Goal: Transaction & Acquisition: Purchase product/service

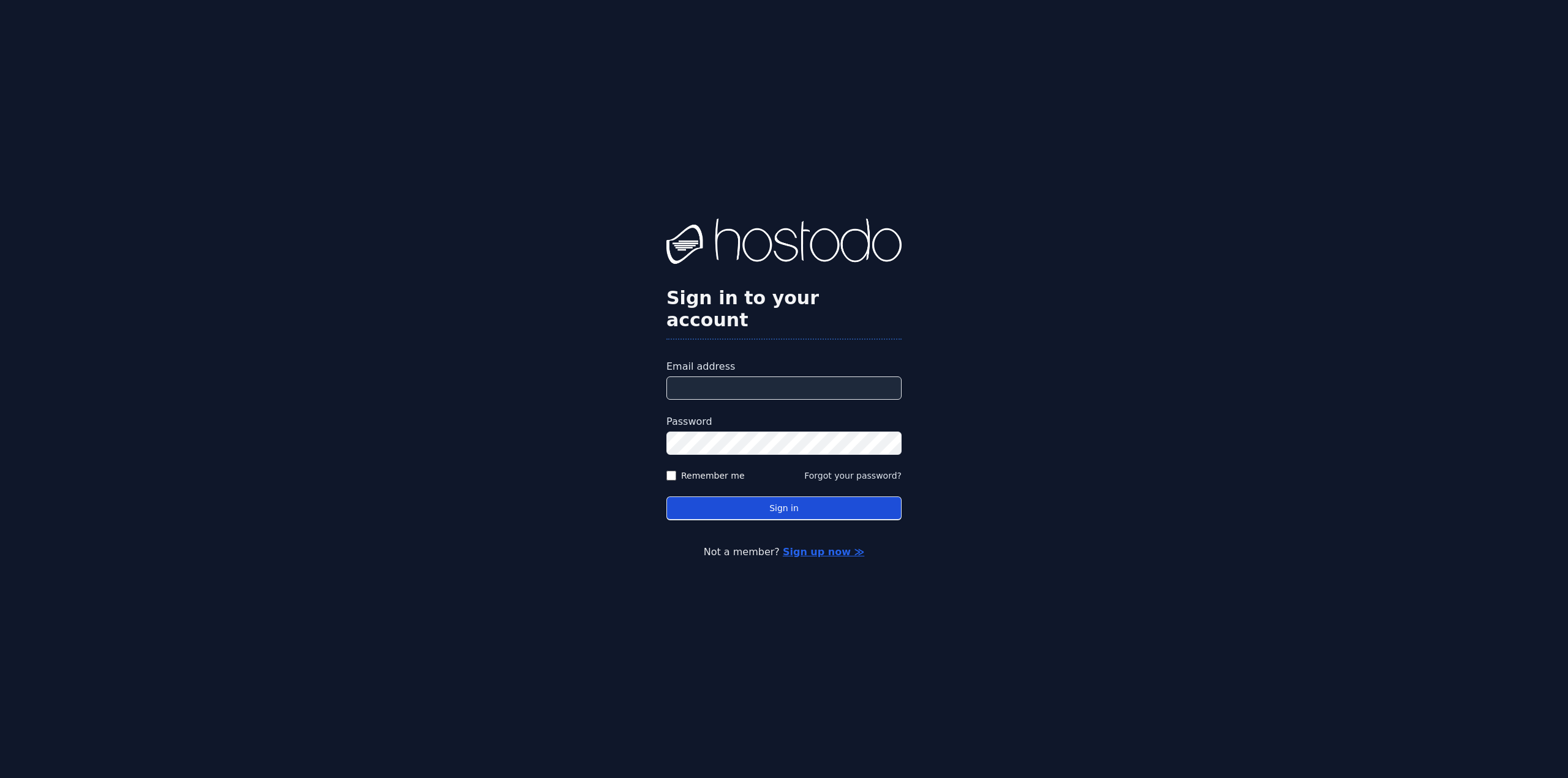
type input "**********"
click at [748, 500] on button "Sign in" at bounding box center [784, 508] width 235 height 24
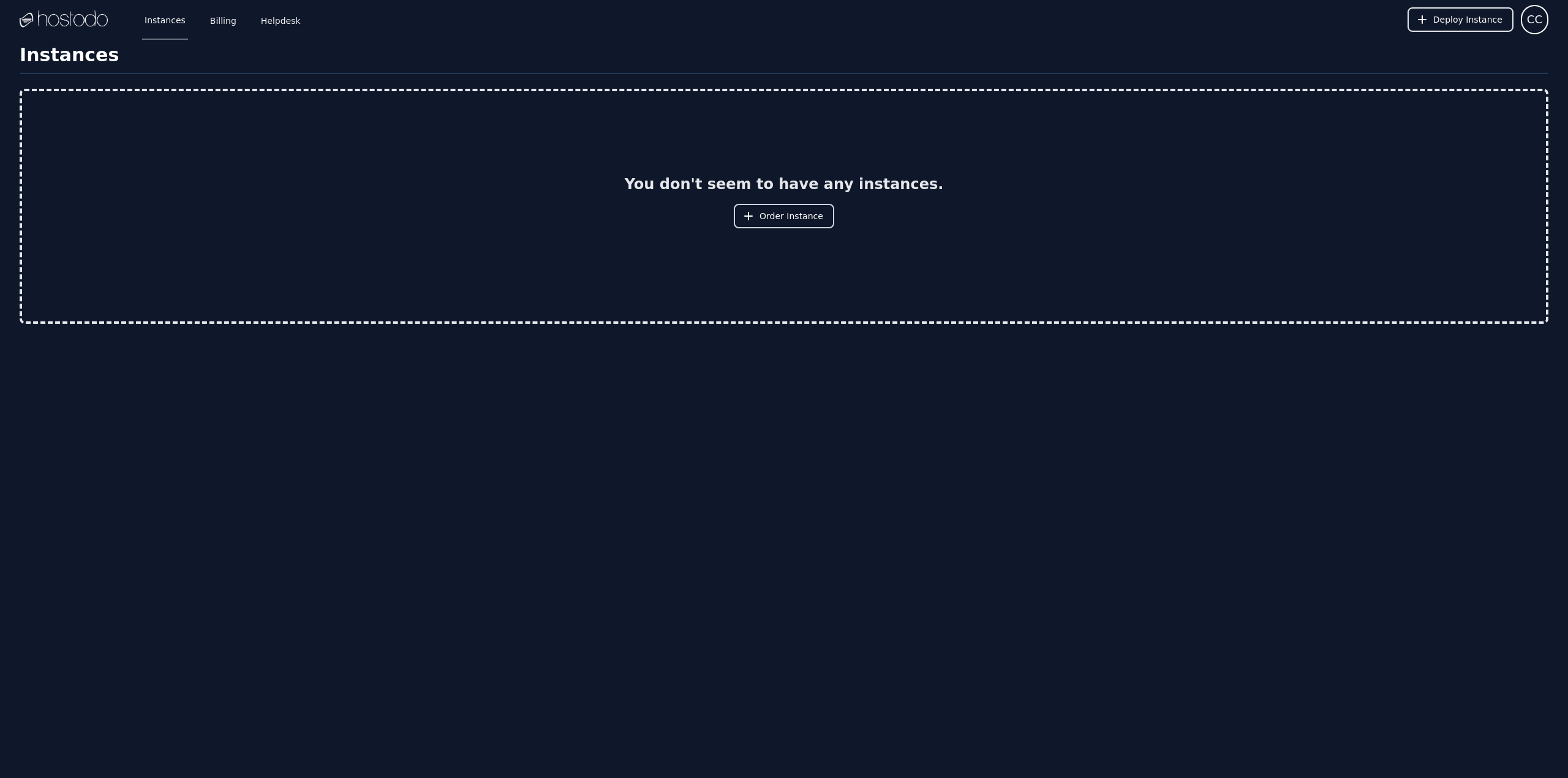
click at [782, 216] on span "Order Instance" at bounding box center [791, 216] width 64 height 12
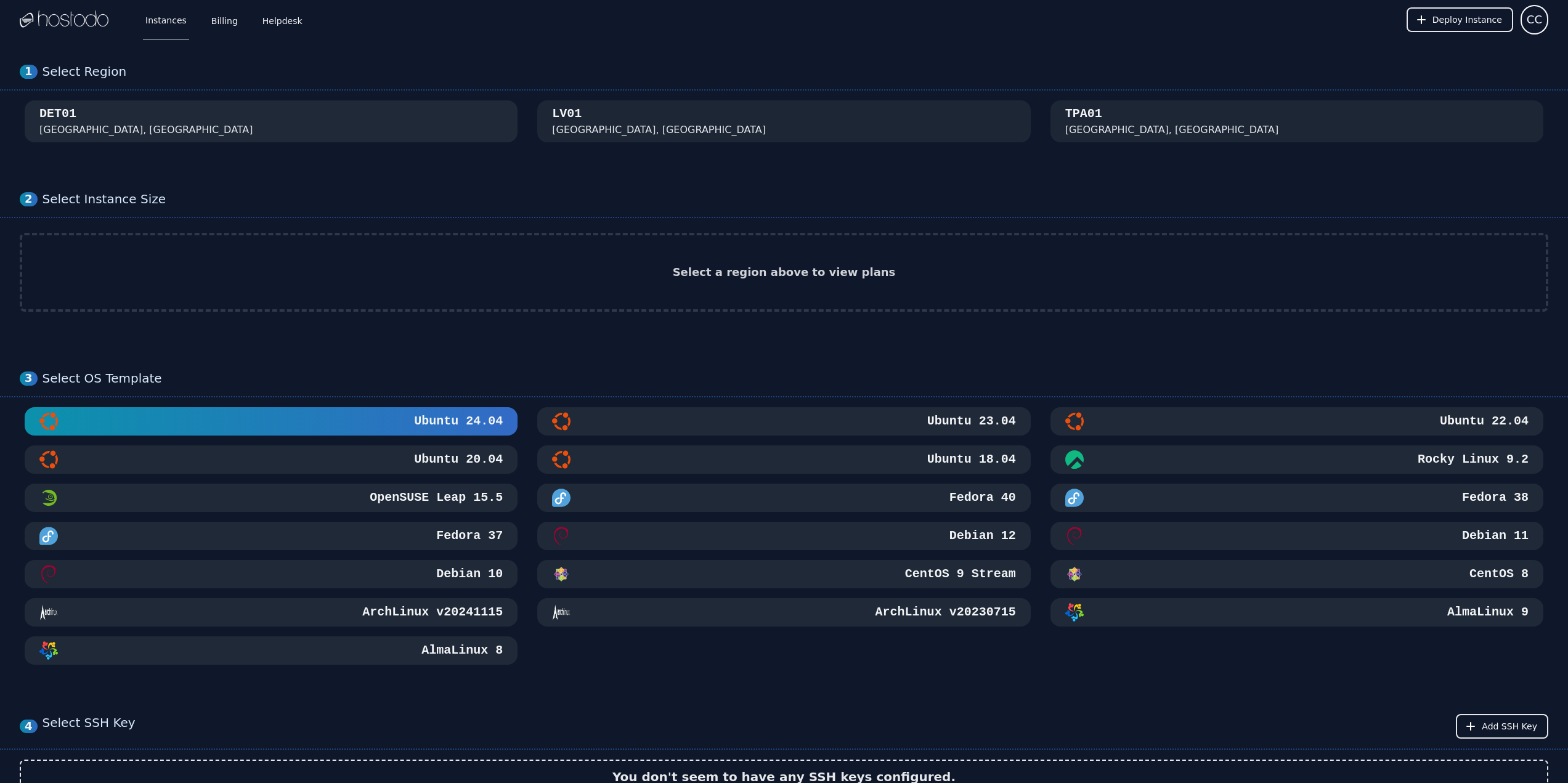
click at [339, 129] on div "DET01 [GEOGRAPHIC_DATA], [GEOGRAPHIC_DATA]" at bounding box center [271, 122] width 463 height 32
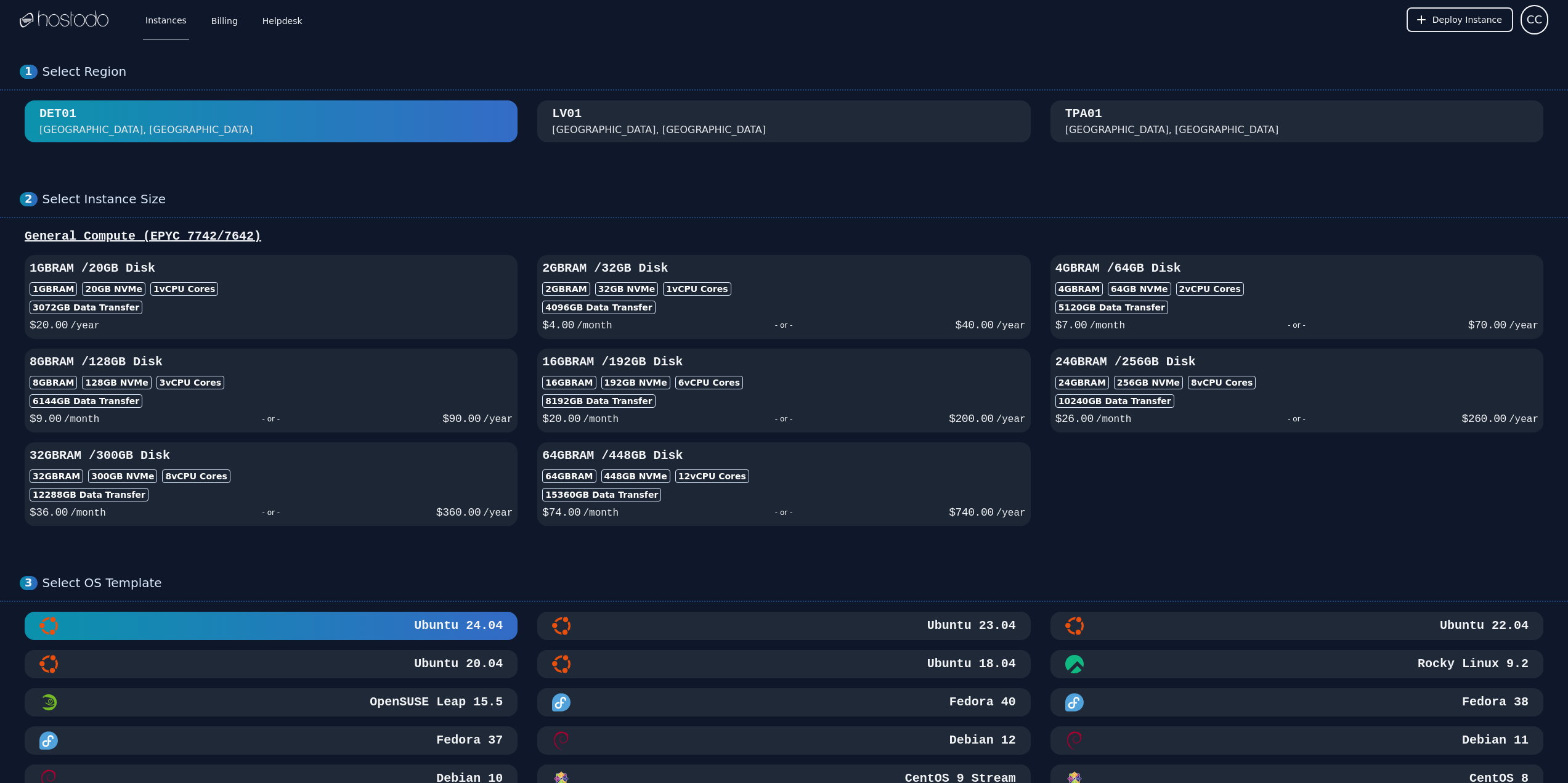
click at [387, 135] on div "DET01 [GEOGRAPHIC_DATA], [GEOGRAPHIC_DATA]" at bounding box center [271, 122] width 463 height 32
click at [435, 292] on div "1GB RAM 20 GB NVMe 1 vCPU Cores" at bounding box center [271, 289] width 483 height 14
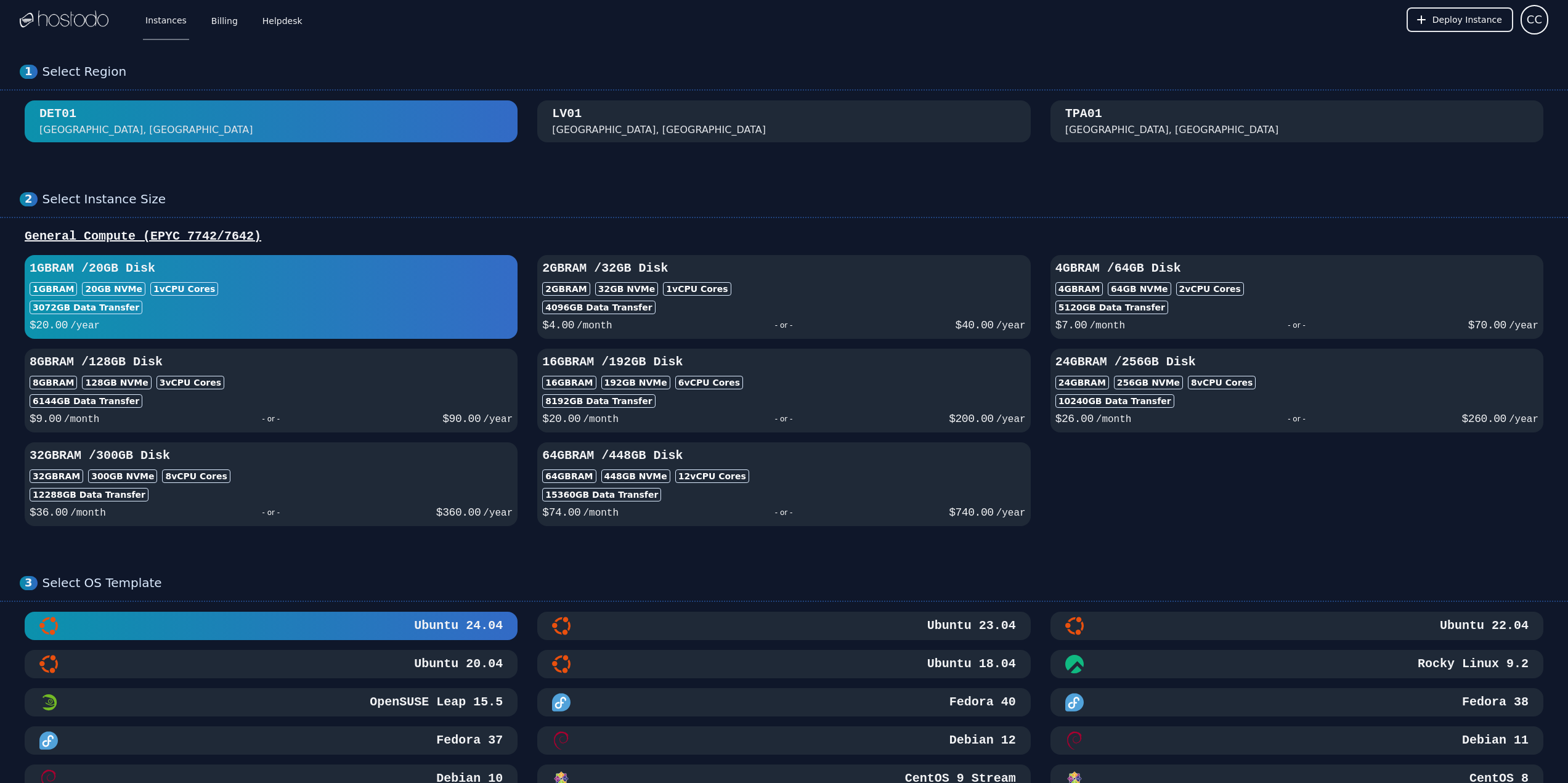
click at [433, 292] on div "1GB RAM 20 GB NVMe 1 vCPU Cores" at bounding box center [271, 289] width 483 height 14
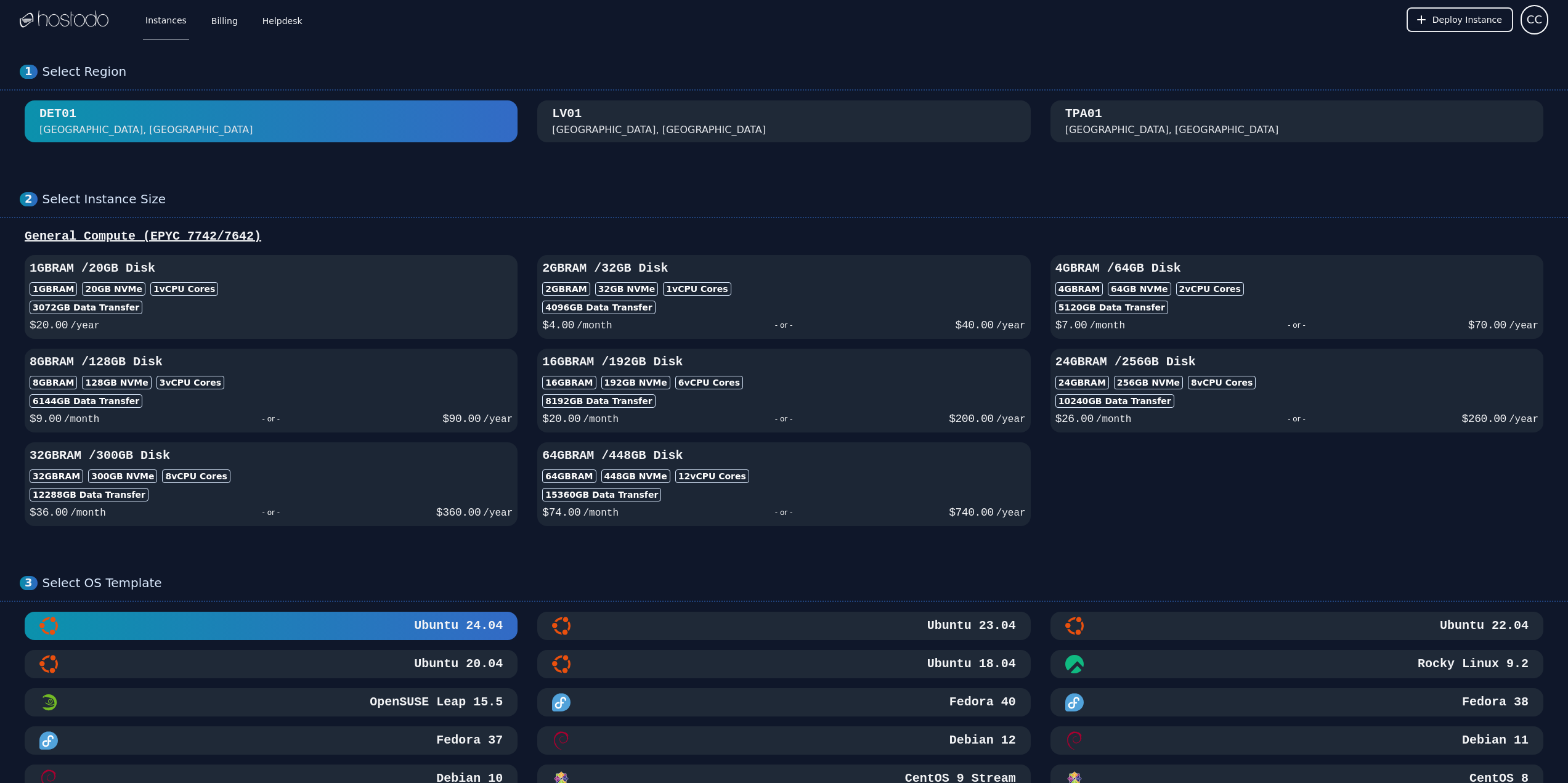
click at [433, 292] on div "1GB RAM 20 GB NVMe 1 vCPU Cores" at bounding box center [271, 289] width 483 height 14
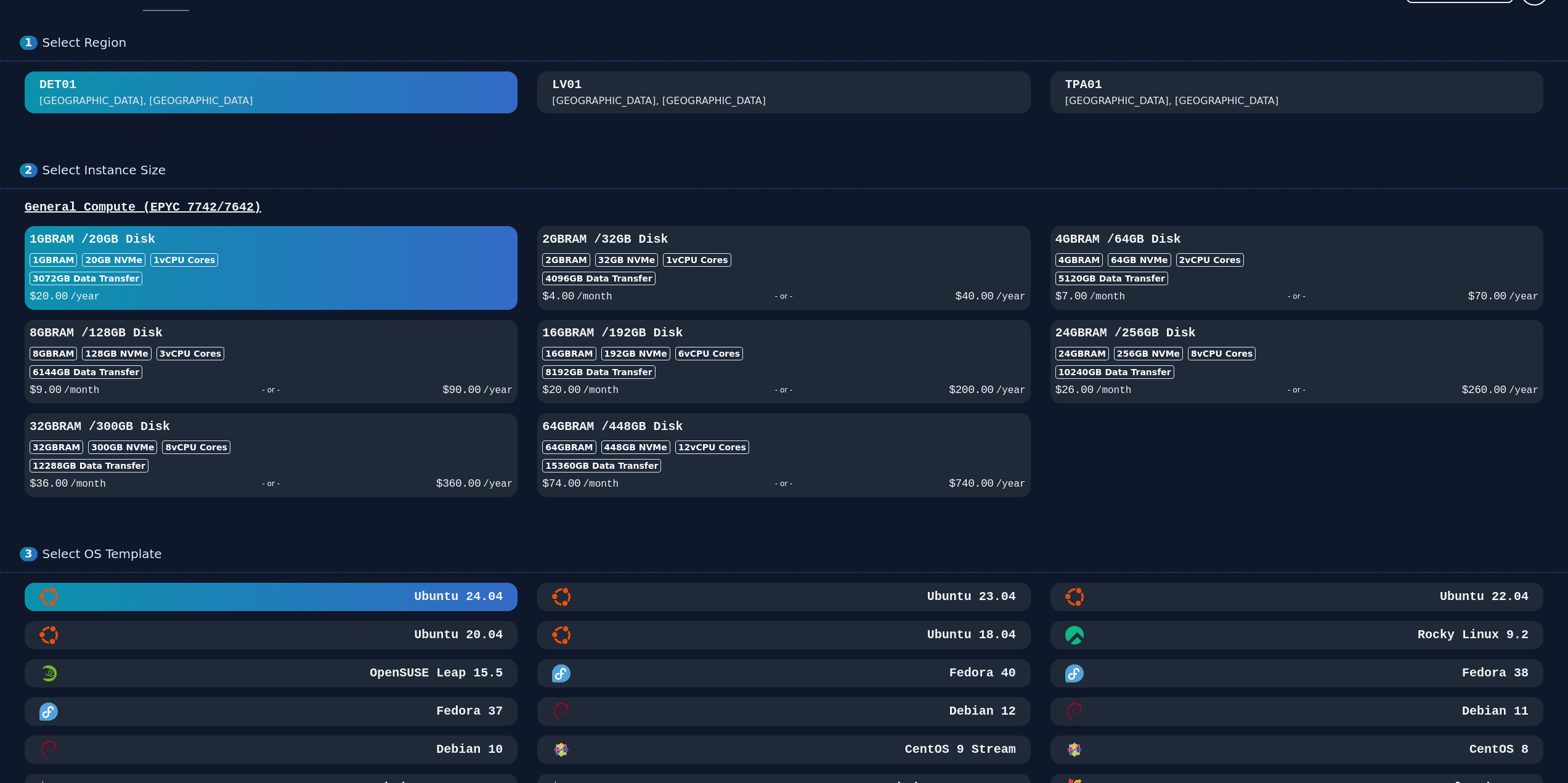
scroll to position [62, 0]
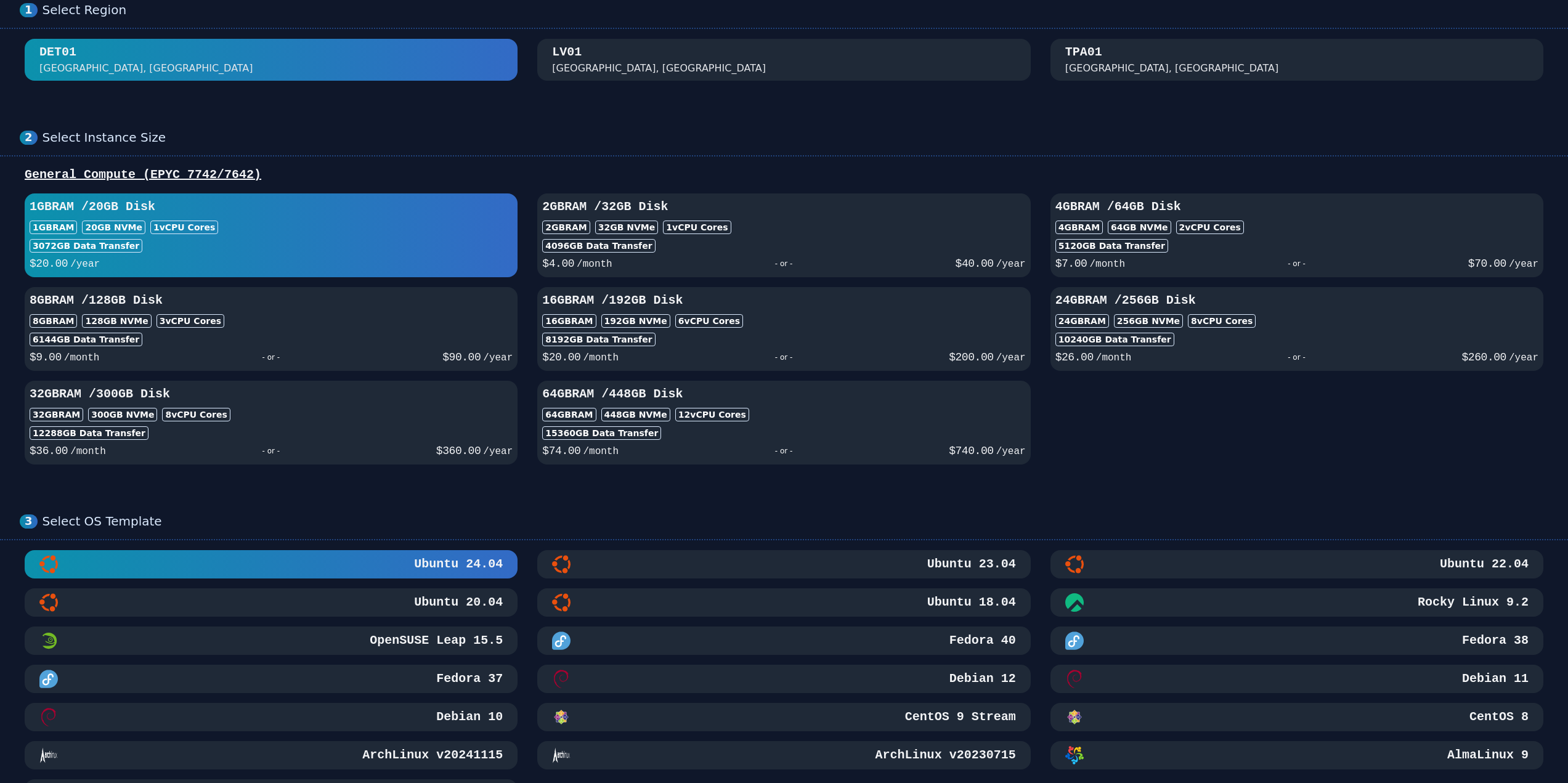
click at [1237, 456] on div "1GB RAM / 20 GB Disk 1GB RAM 20 GB NVMe 1 vCPU Cores 3072 GB Data Transfer $ 20…" at bounding box center [784, 329] width 1529 height 271
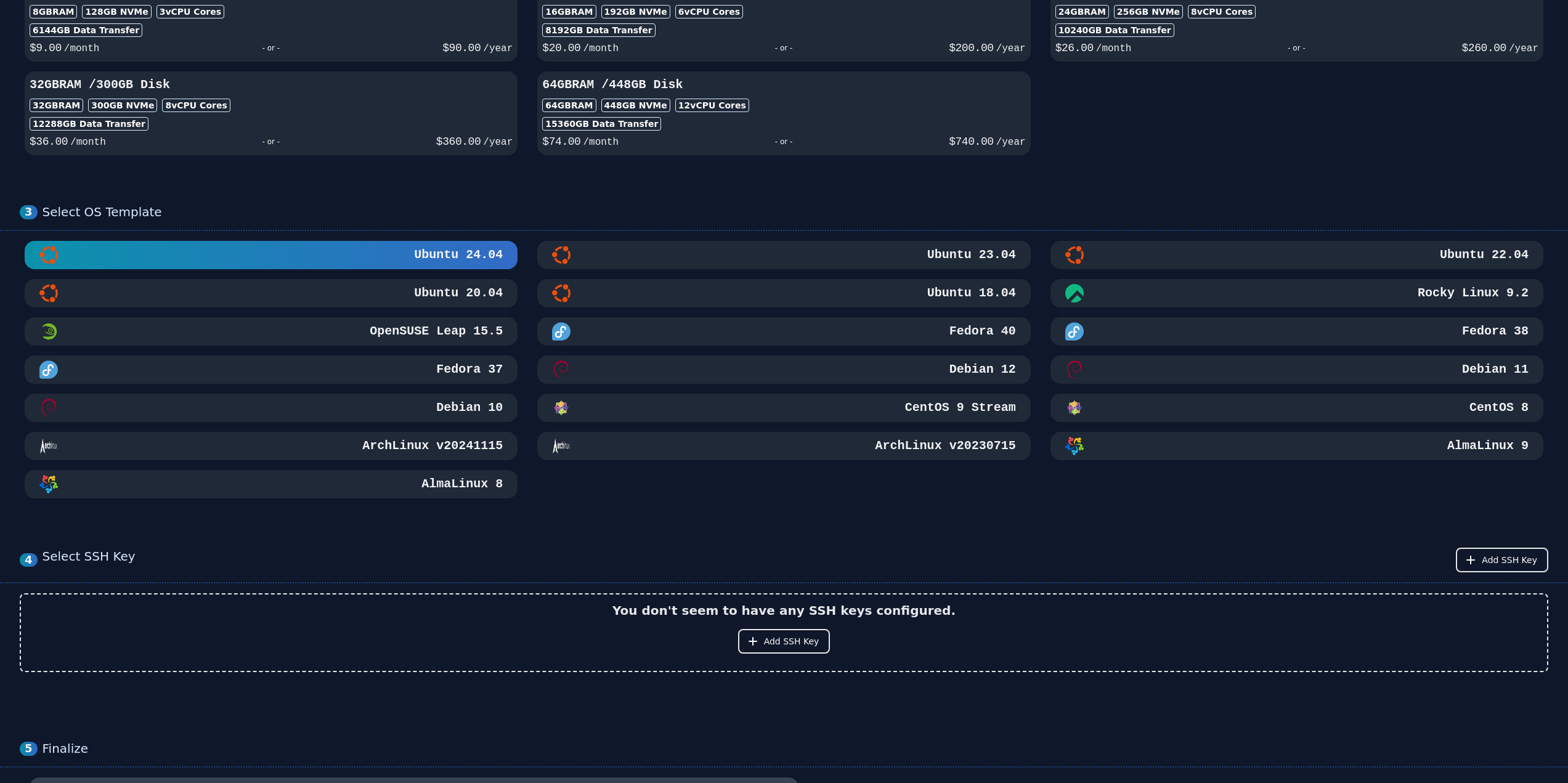
scroll to position [370, 0]
click at [446, 412] on h3 "Debian 10" at bounding box center [468, 410] width 69 height 17
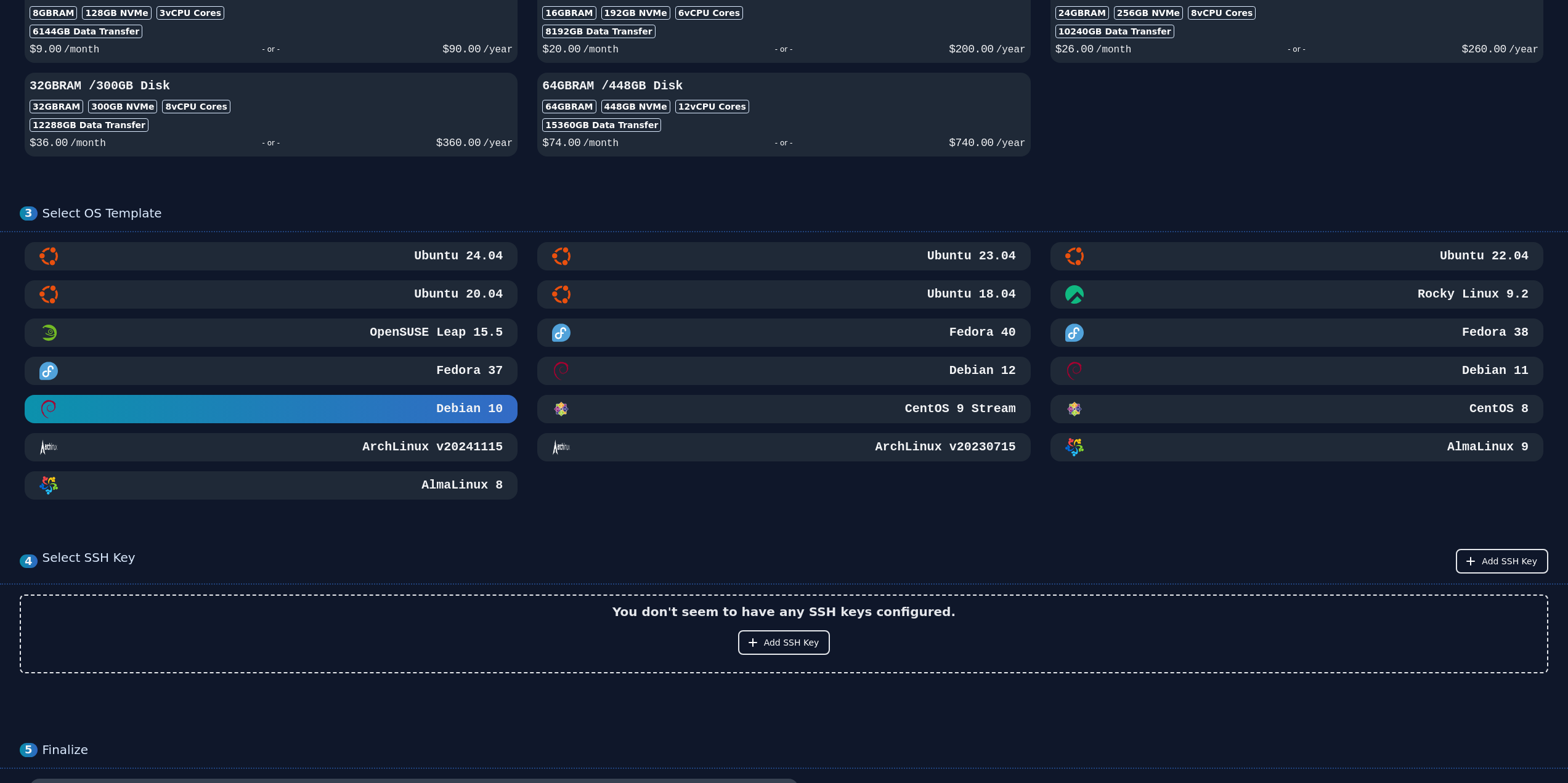
click at [696, 393] on div "Ubuntu 24.04 Ubuntu 23.04 Ubuntu 22.04 Ubuntu 20.04 Ubuntu 18.04 Rocky Linux 9.…" at bounding box center [784, 371] width 1529 height 258
click at [674, 366] on div "Debian 12" at bounding box center [784, 371] width 463 height 19
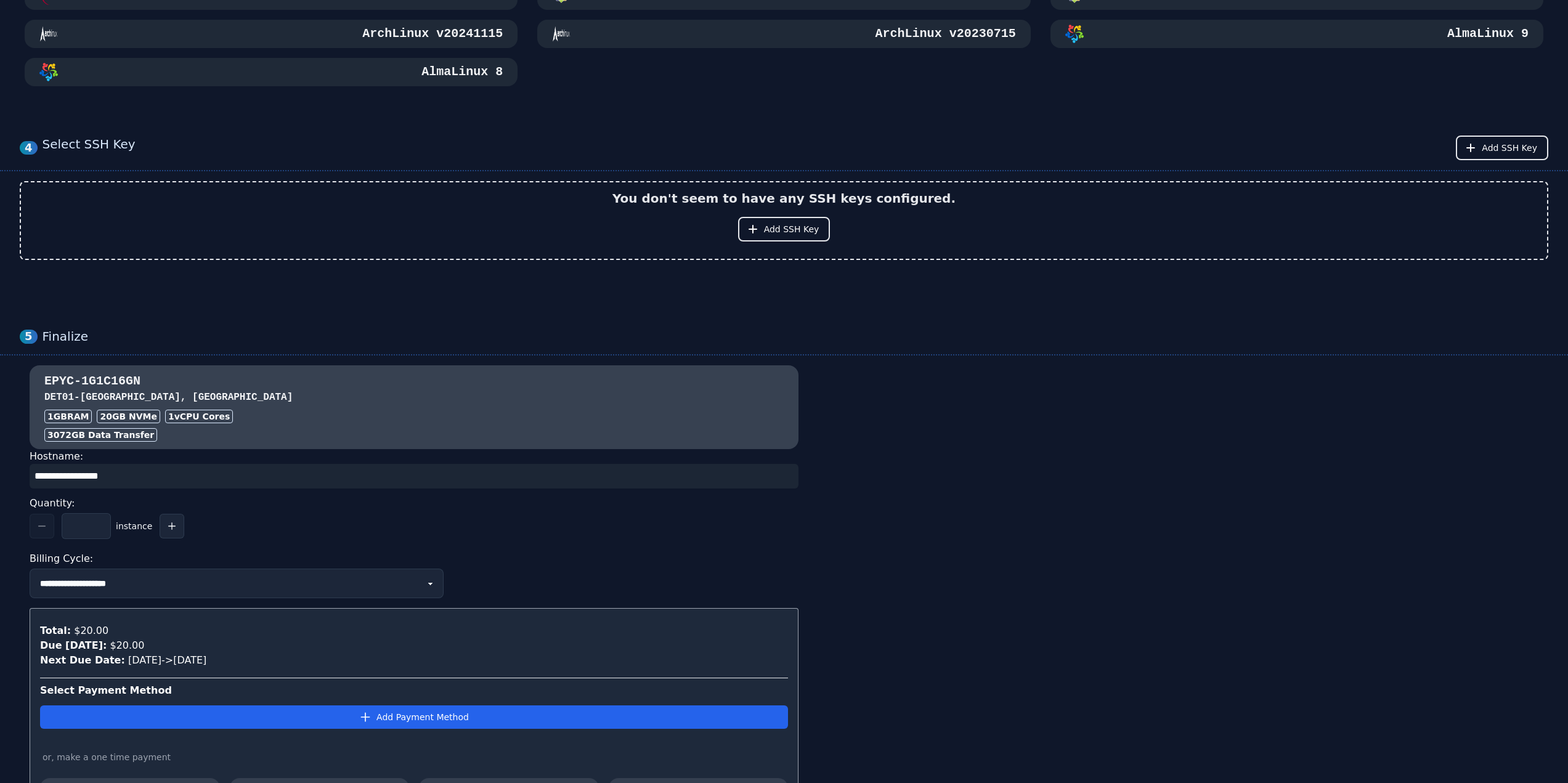
scroll to position [801, 0]
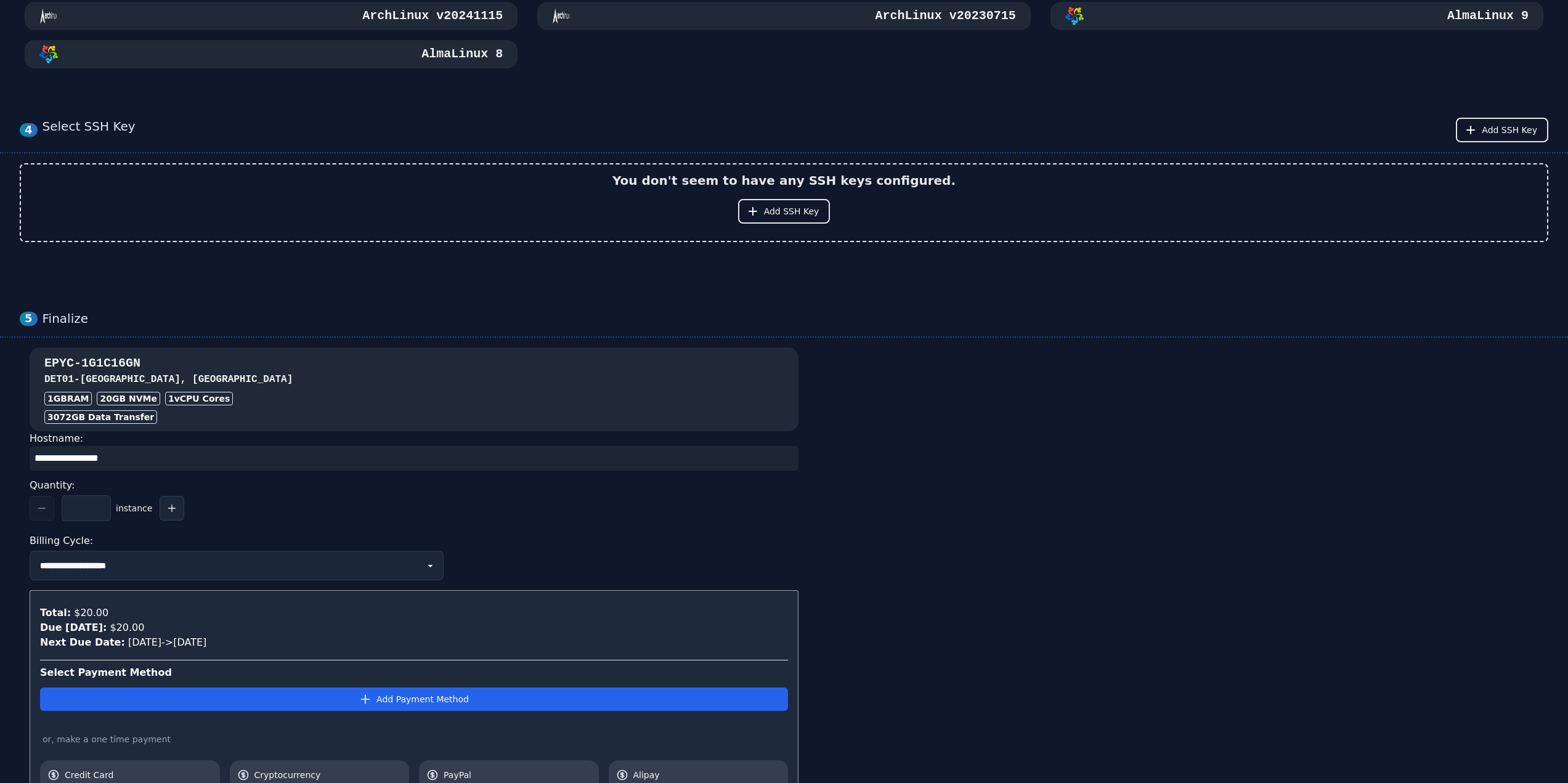
click at [415, 407] on div "EPYC-1G1C16GN DET01 - [GEOGRAPHIC_DATA], [GEOGRAPHIC_DATA] 1GB RAM 20 GB NVMe 1…" at bounding box center [414, 389] width 769 height 69
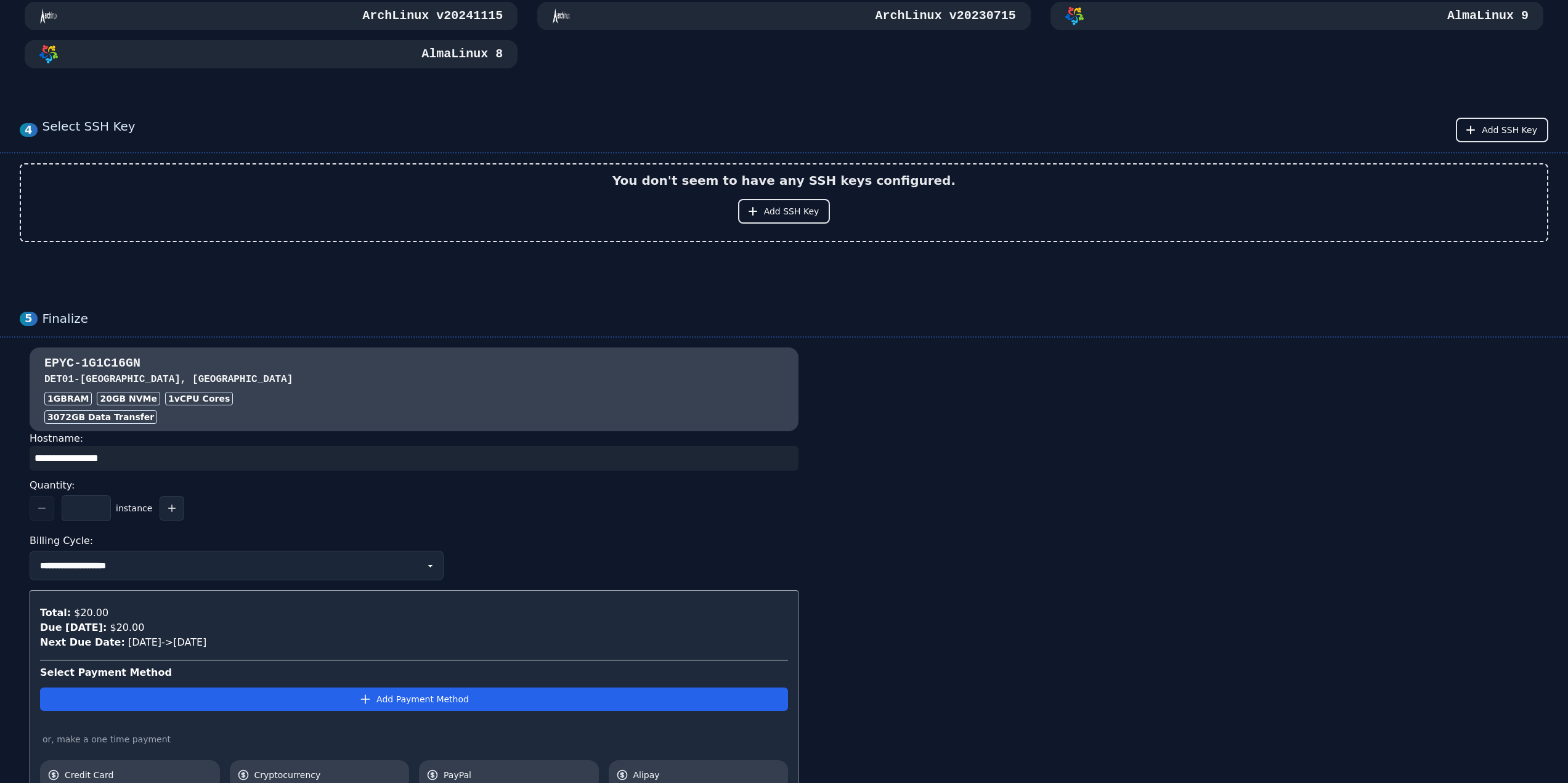
drag, startPoint x: 699, startPoint y: 488, endPoint x: 664, endPoint y: 472, distance: 38.5
click at [692, 488] on div "Quantity:" at bounding box center [414, 485] width 769 height 20
click at [661, 468] on input "input" at bounding box center [414, 459] width 769 height 25
click at [653, 463] on input "input" at bounding box center [414, 459] width 769 height 25
click at [648, 460] on input "input" at bounding box center [414, 459] width 769 height 25
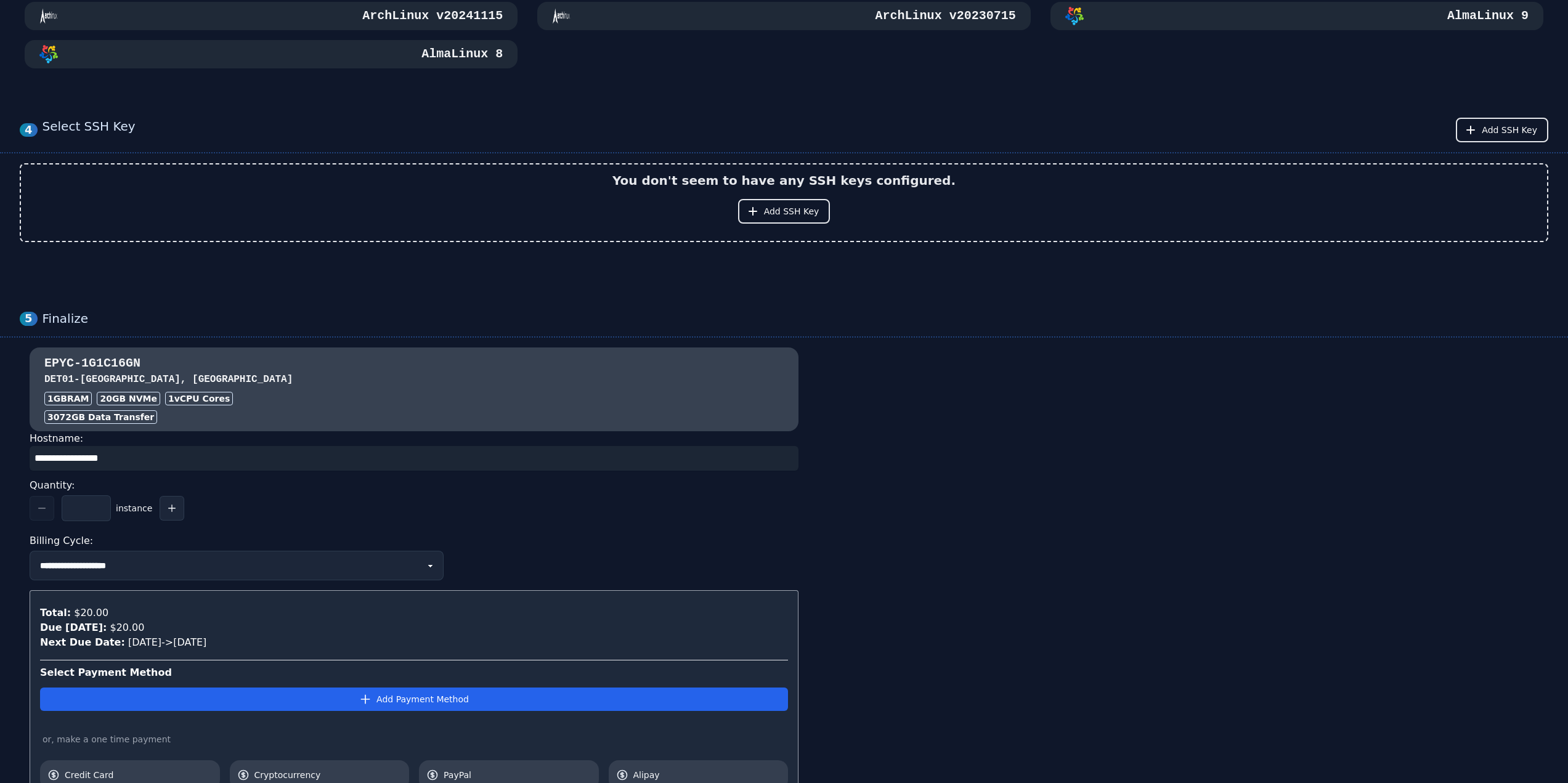
click at [967, 454] on div "**********" at bounding box center [784, 611] width 1529 height 528
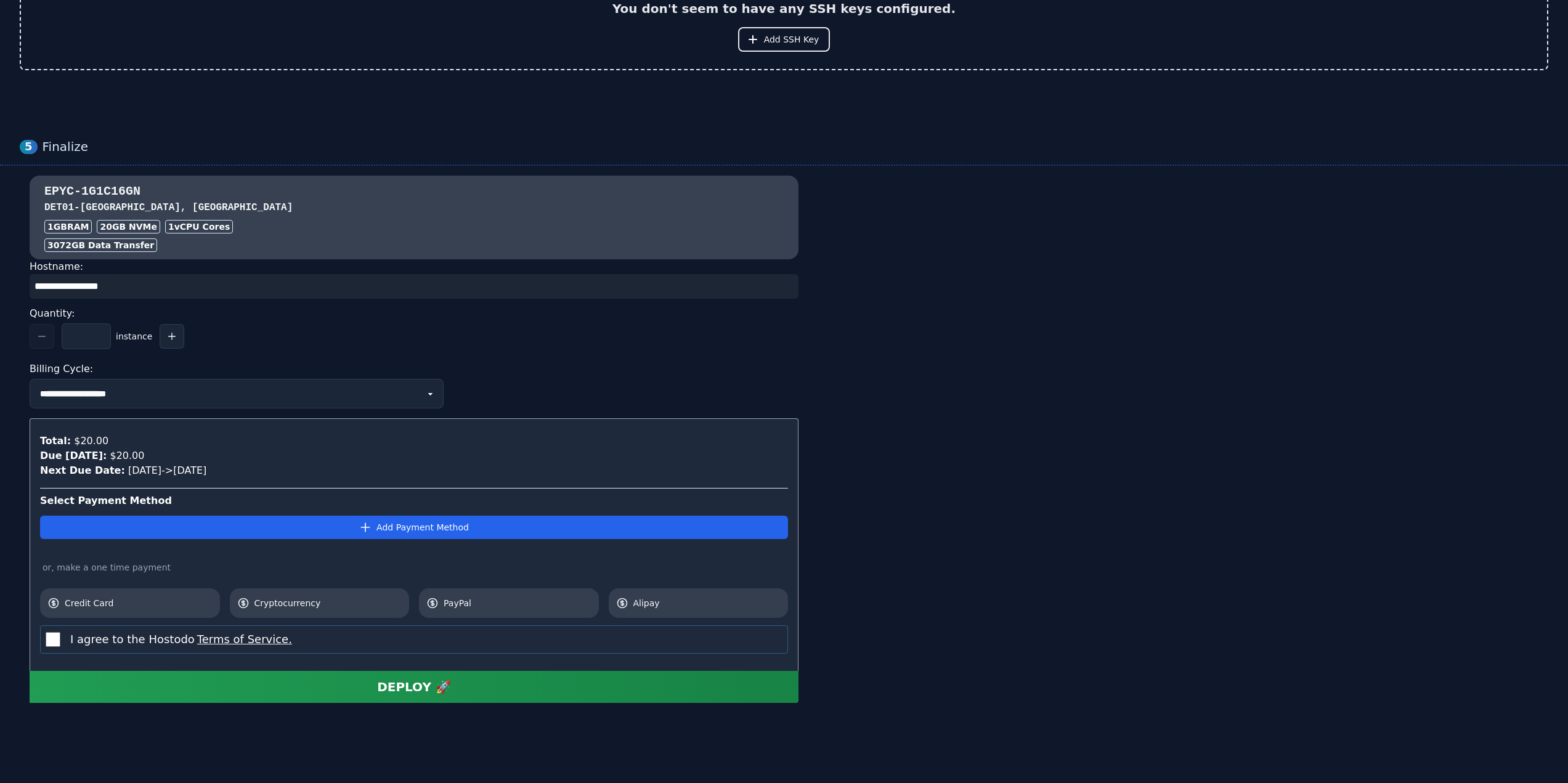
scroll to position [977, 0]
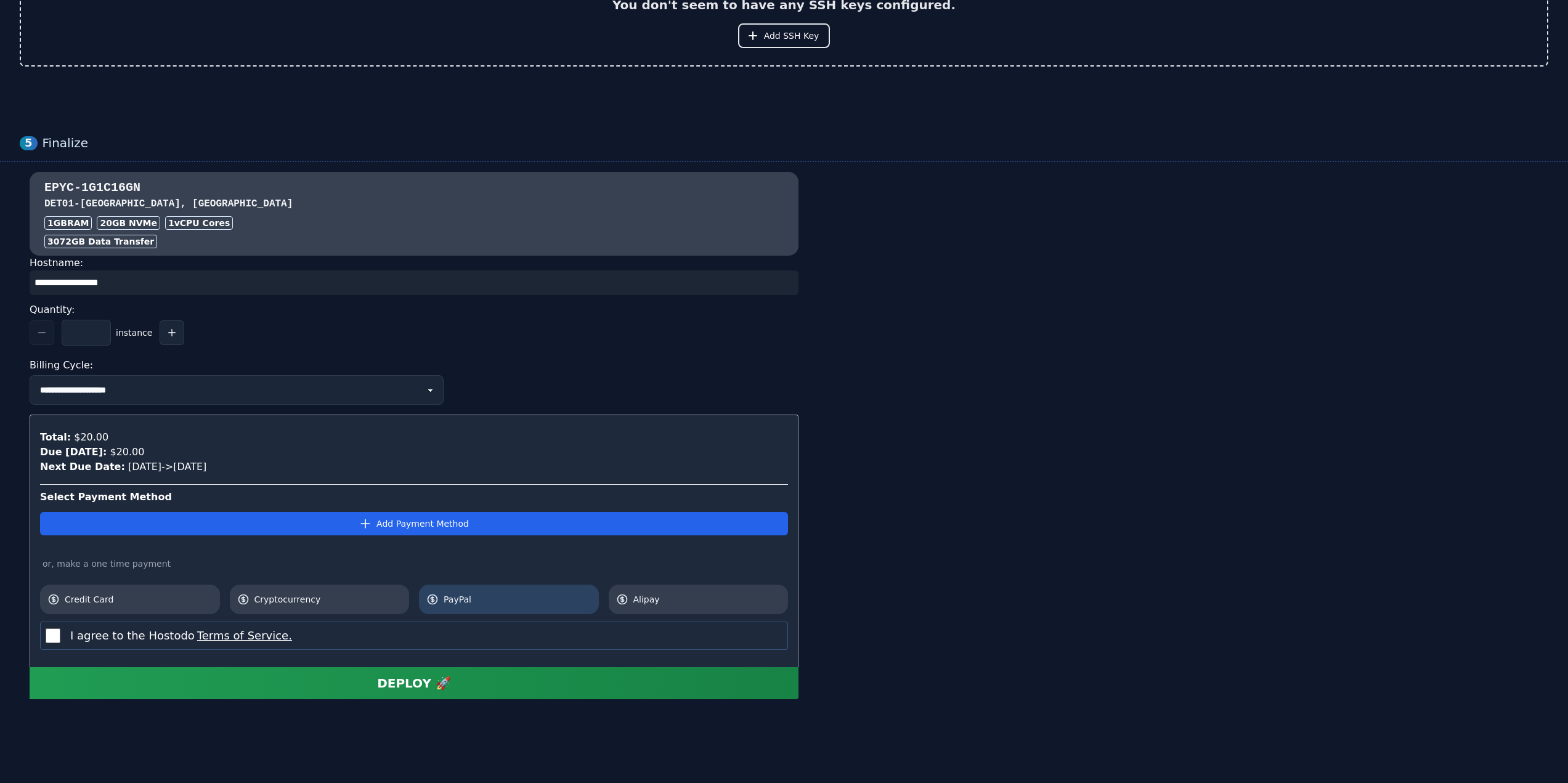
click at [508, 611] on link "PayPal" at bounding box center [509, 599] width 180 height 30
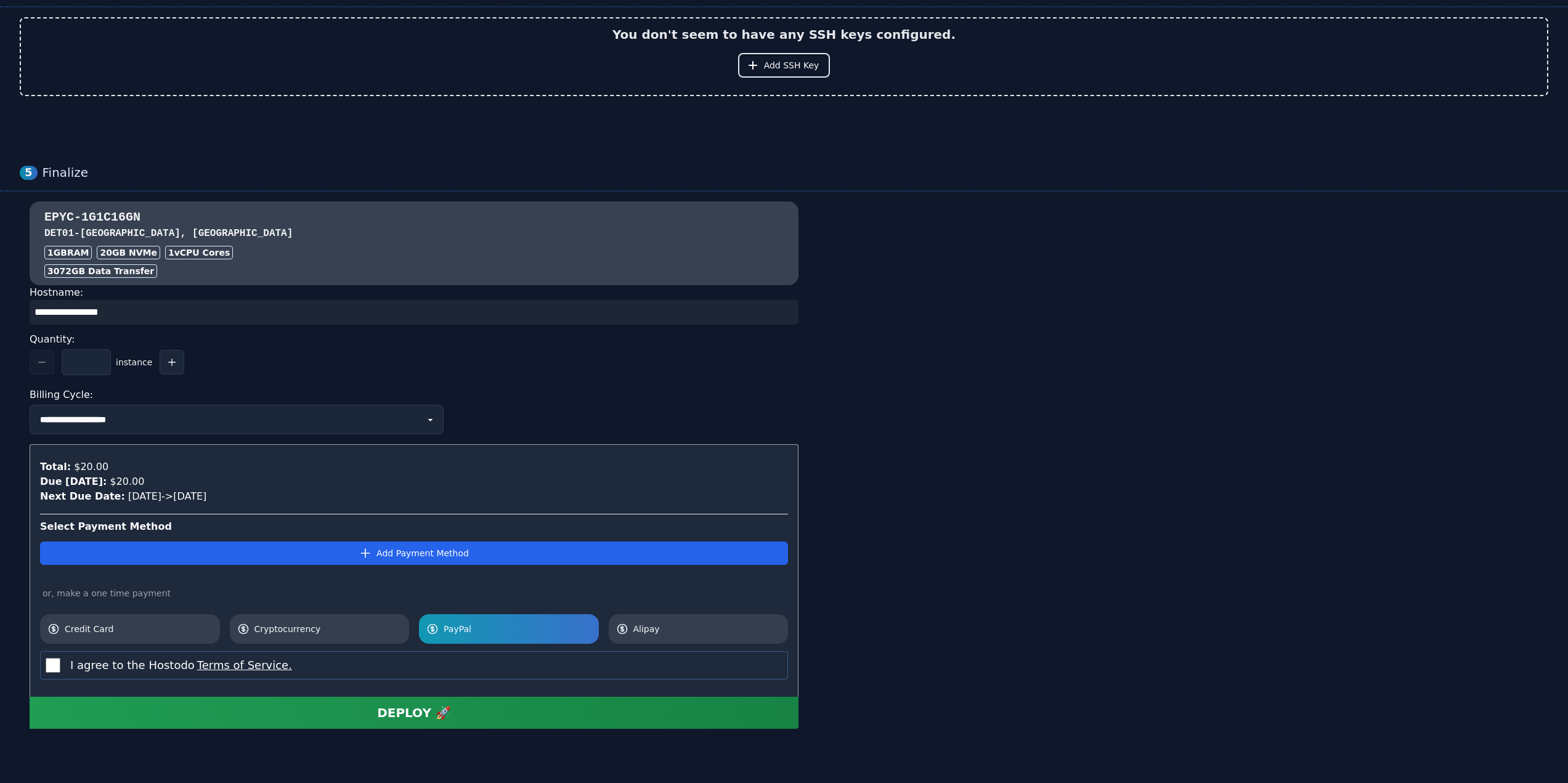
scroll to position [915, 0]
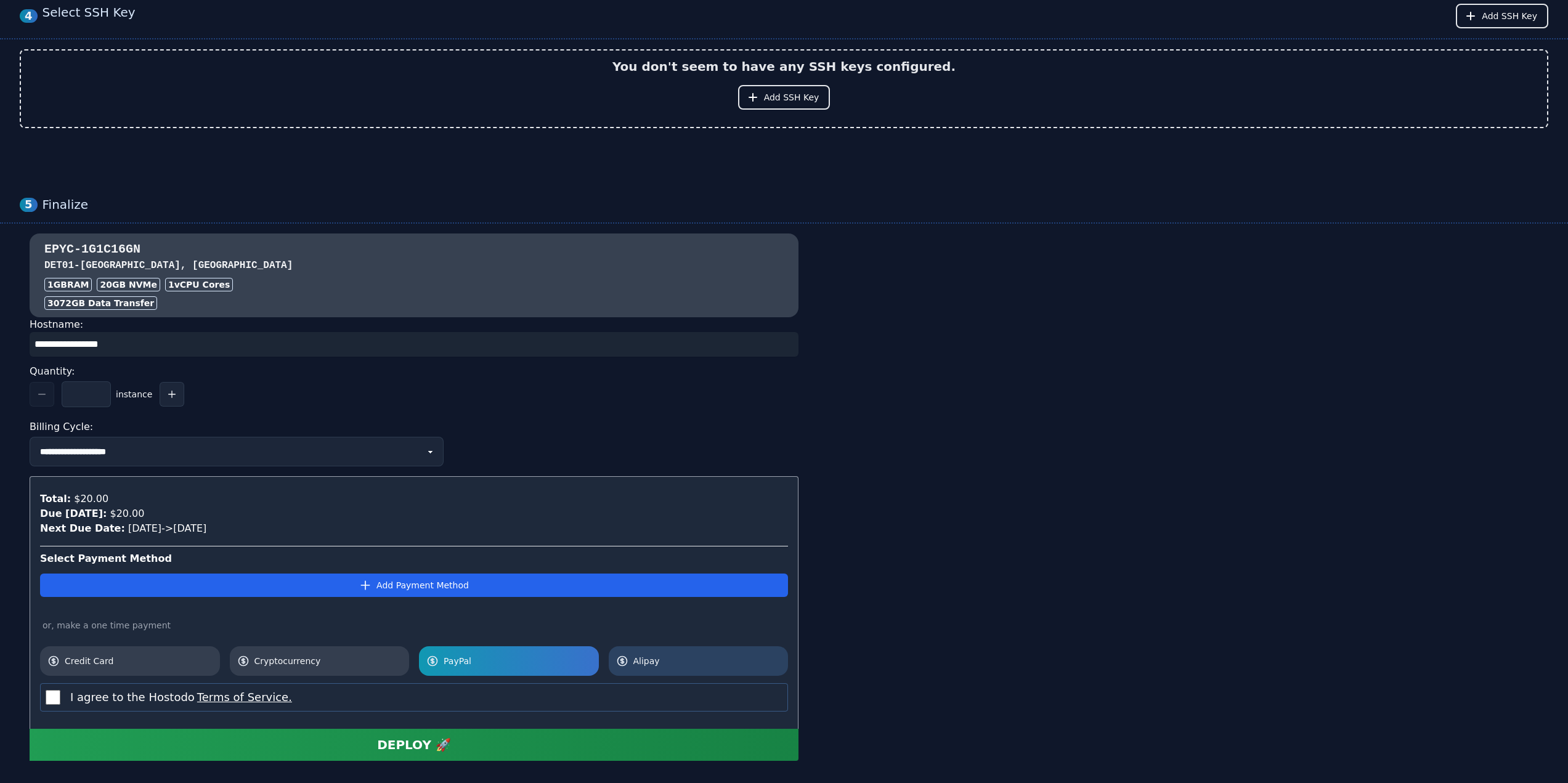
click at [726, 662] on span "Alipay" at bounding box center [707, 661] width 148 height 12
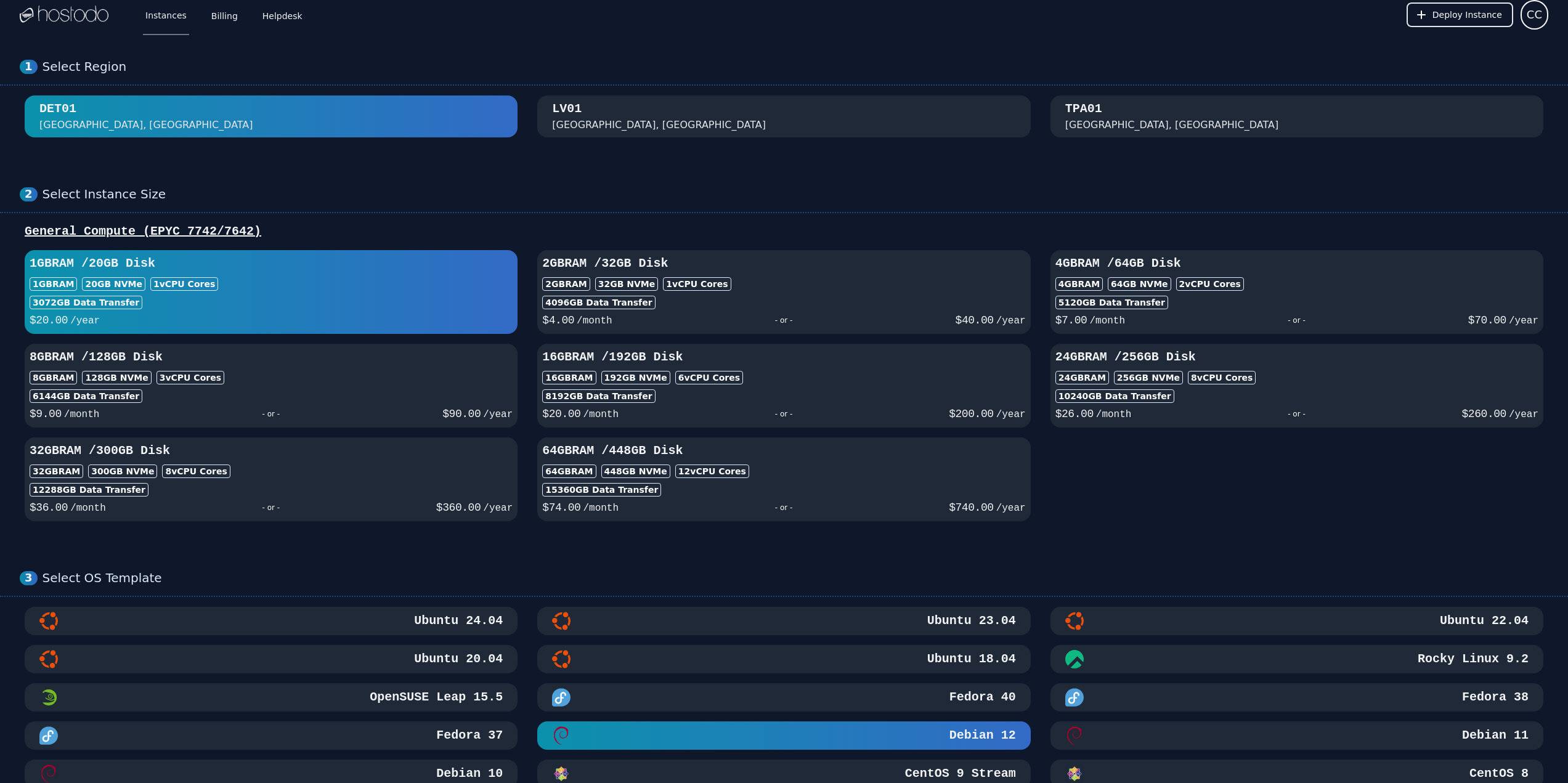
scroll to position [0, 0]
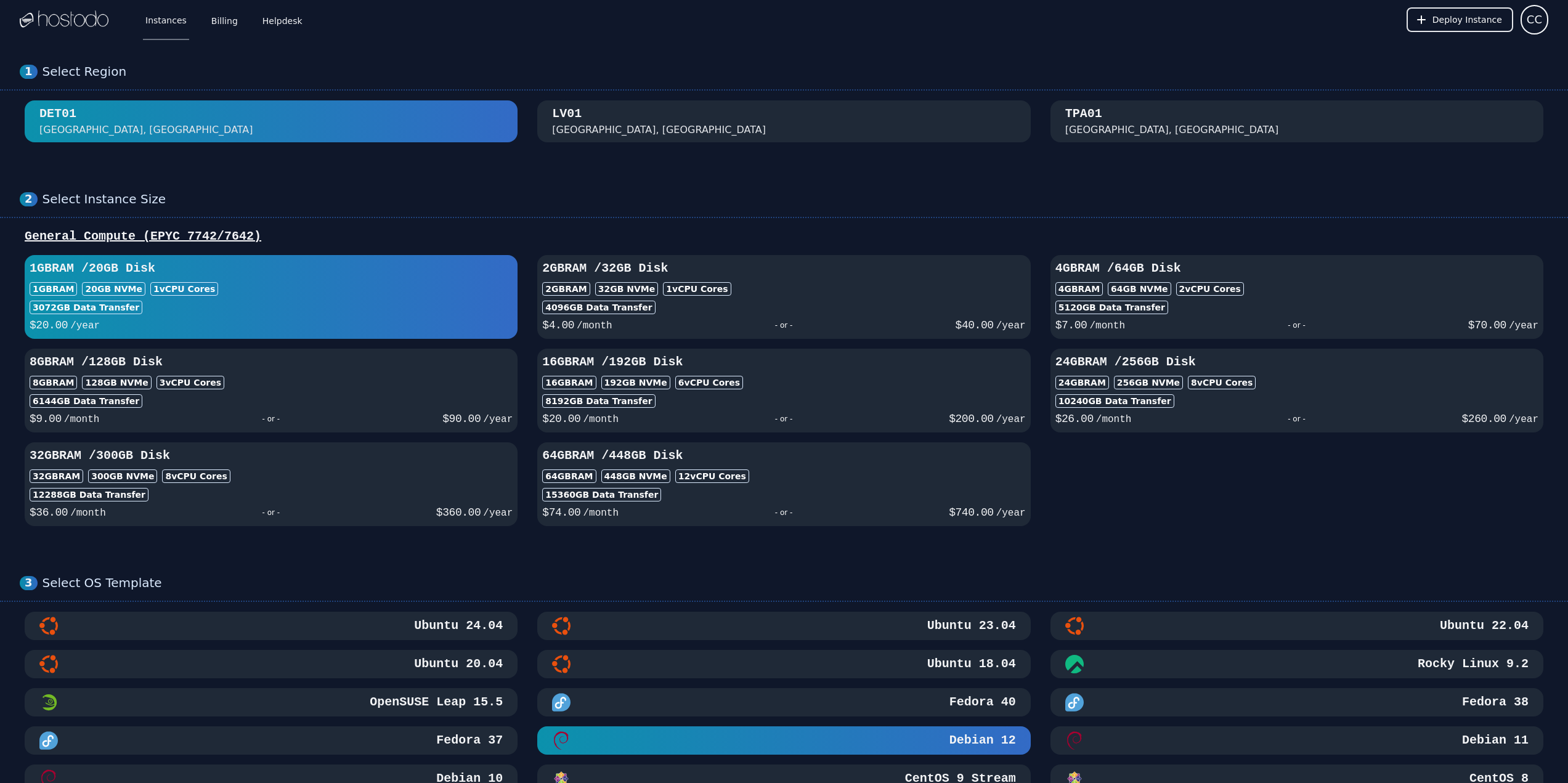
drag, startPoint x: 1300, startPoint y: 169, endPoint x: 1292, endPoint y: 169, distance: 8.0
click at [1298, 169] on div "2 Select Instance Size General Compute (EPYC 7742/7642) 1GB RAM / 20 GB Disk 1G…" at bounding box center [784, 359] width 1568 height 384
click at [694, 177] on div "2 Select Instance Size General Compute (EPYC 7742/7642) 1GB RAM / 20 GB Disk 1G…" at bounding box center [784, 359] width 1568 height 384
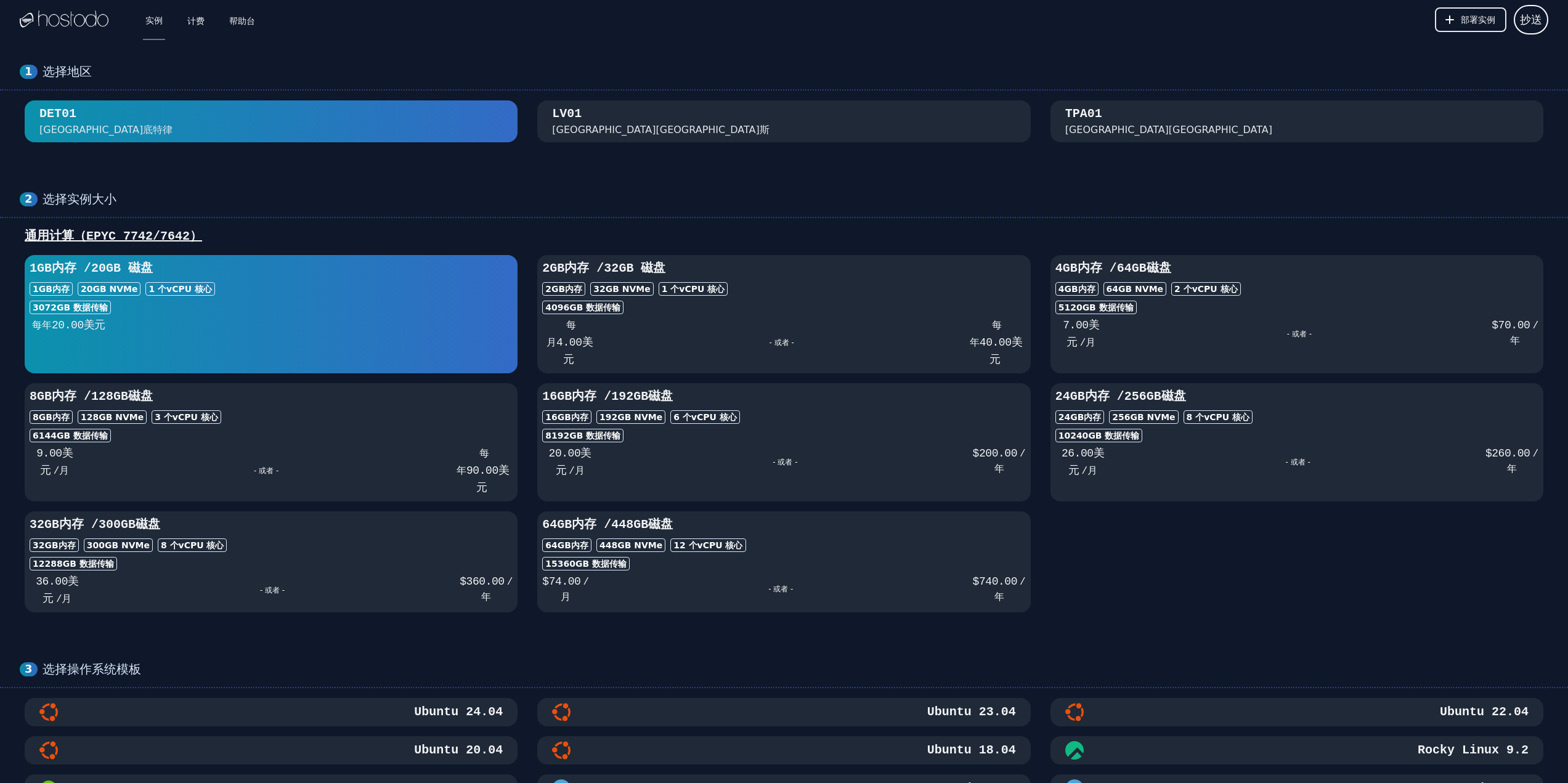
click at [1274, 554] on div "1GB 内存 / 20 GB 磁盘 1GB 内存 20 GB NVMe 1 个 vCPU 核心 3072 GB 数据传输 每年 20.00 美元 2GB 内存…" at bounding box center [784, 434] width 1529 height 357
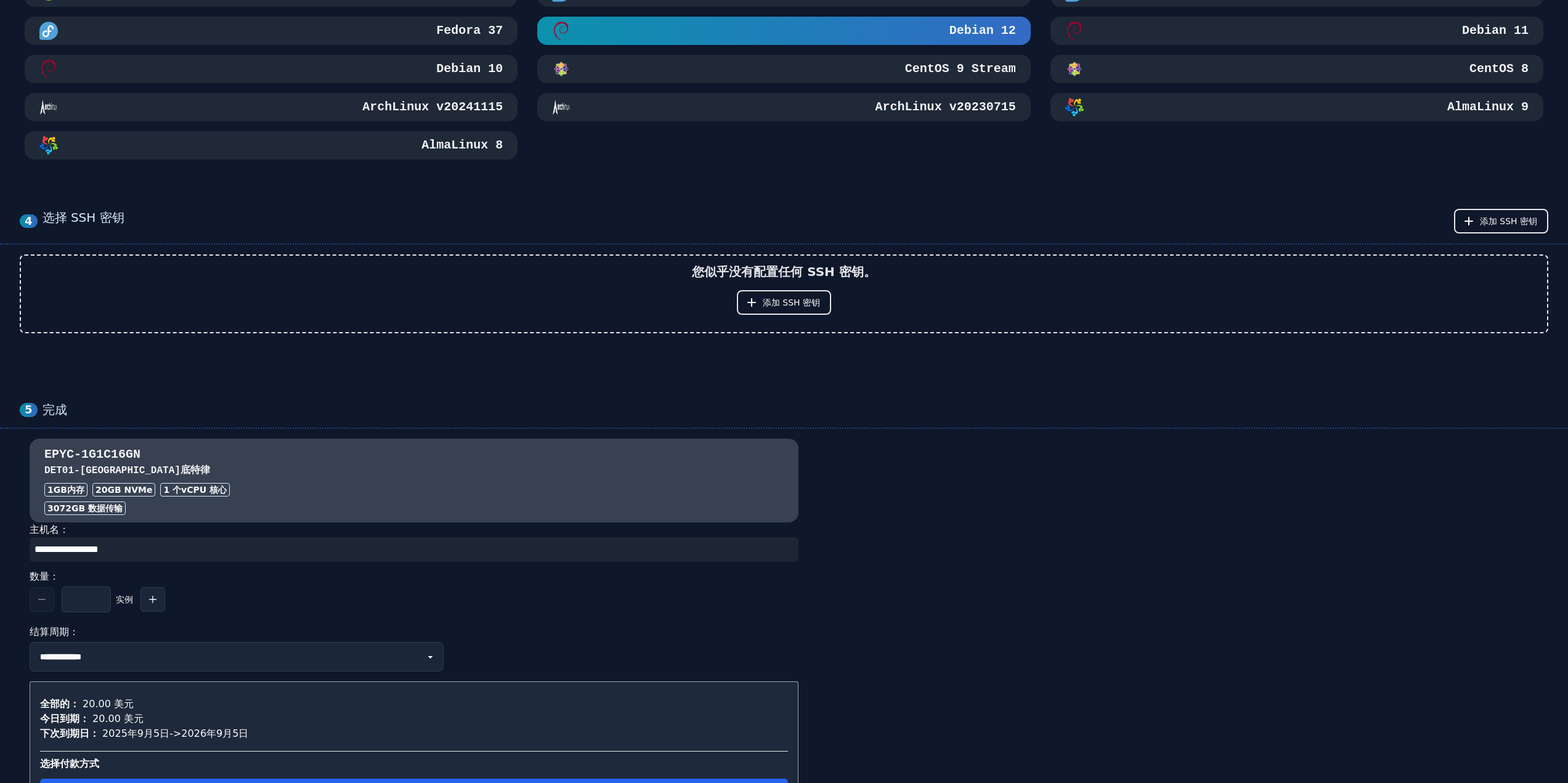
scroll to position [863, 0]
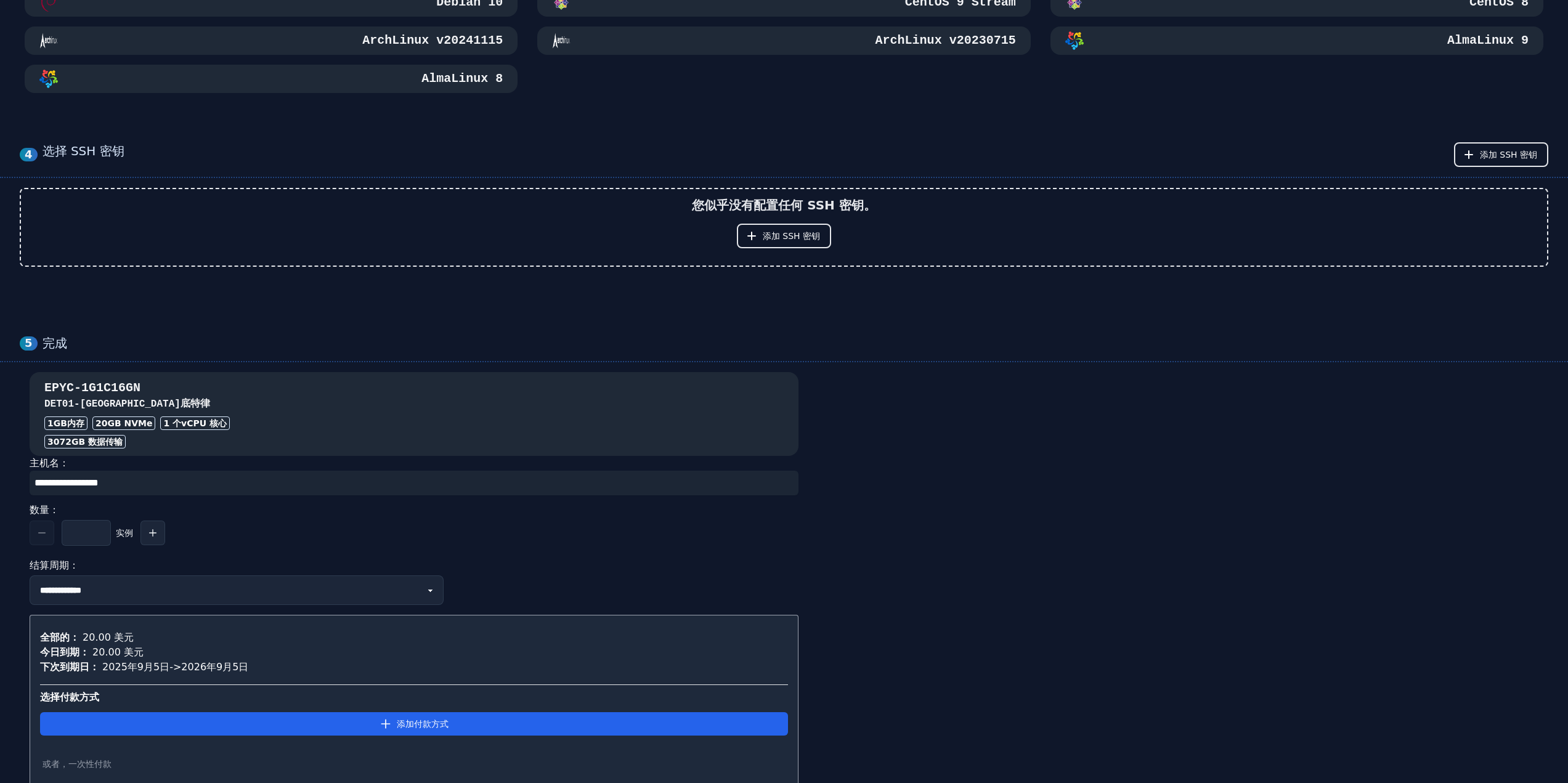
click at [85, 403] on font "[GEOGRAPHIC_DATA]底特律" at bounding box center [145, 404] width 130 height 11
click at [101, 403] on font "[GEOGRAPHIC_DATA]底特律" at bounding box center [145, 404] width 130 height 11
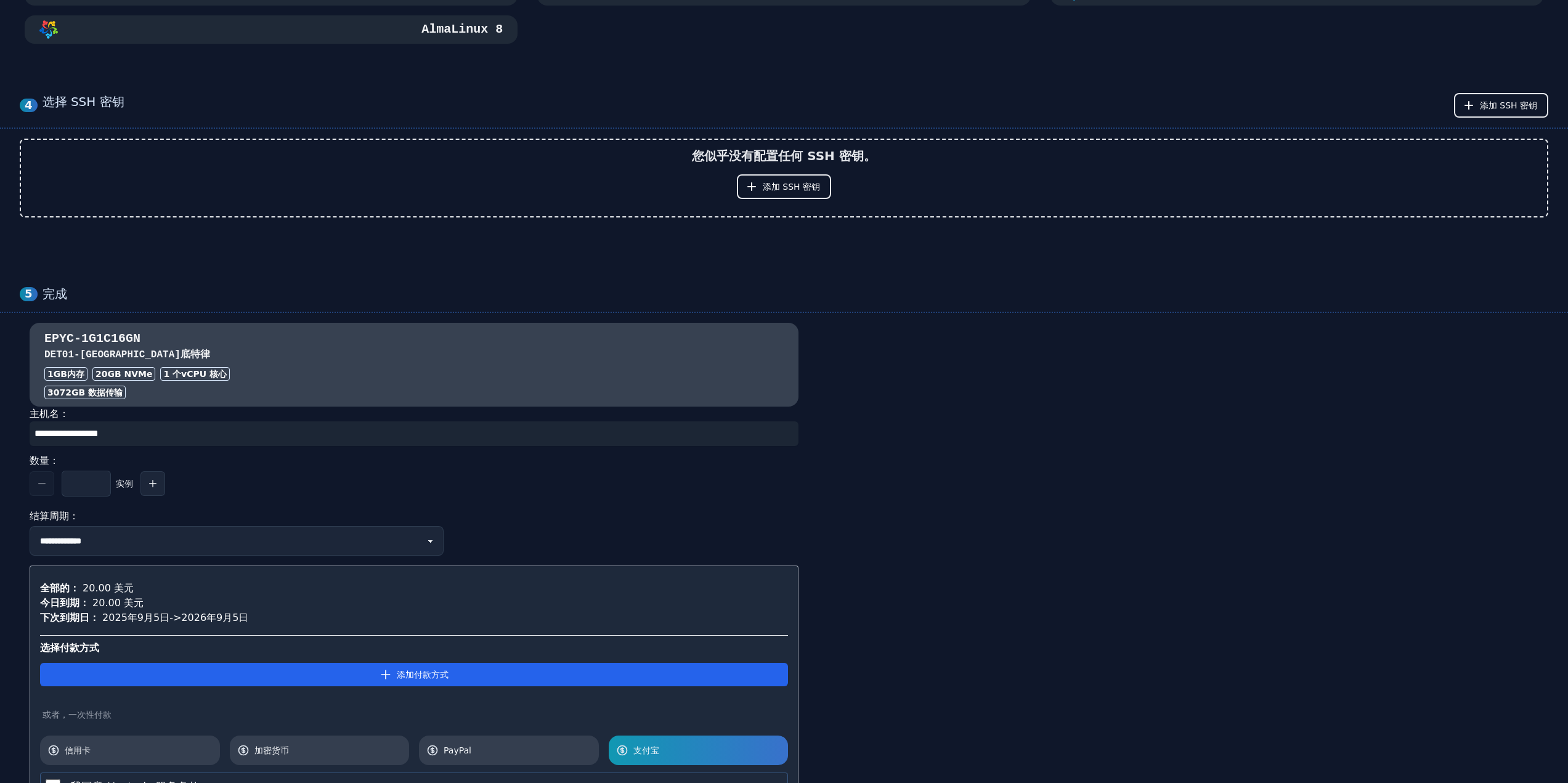
scroll to position [879, 0]
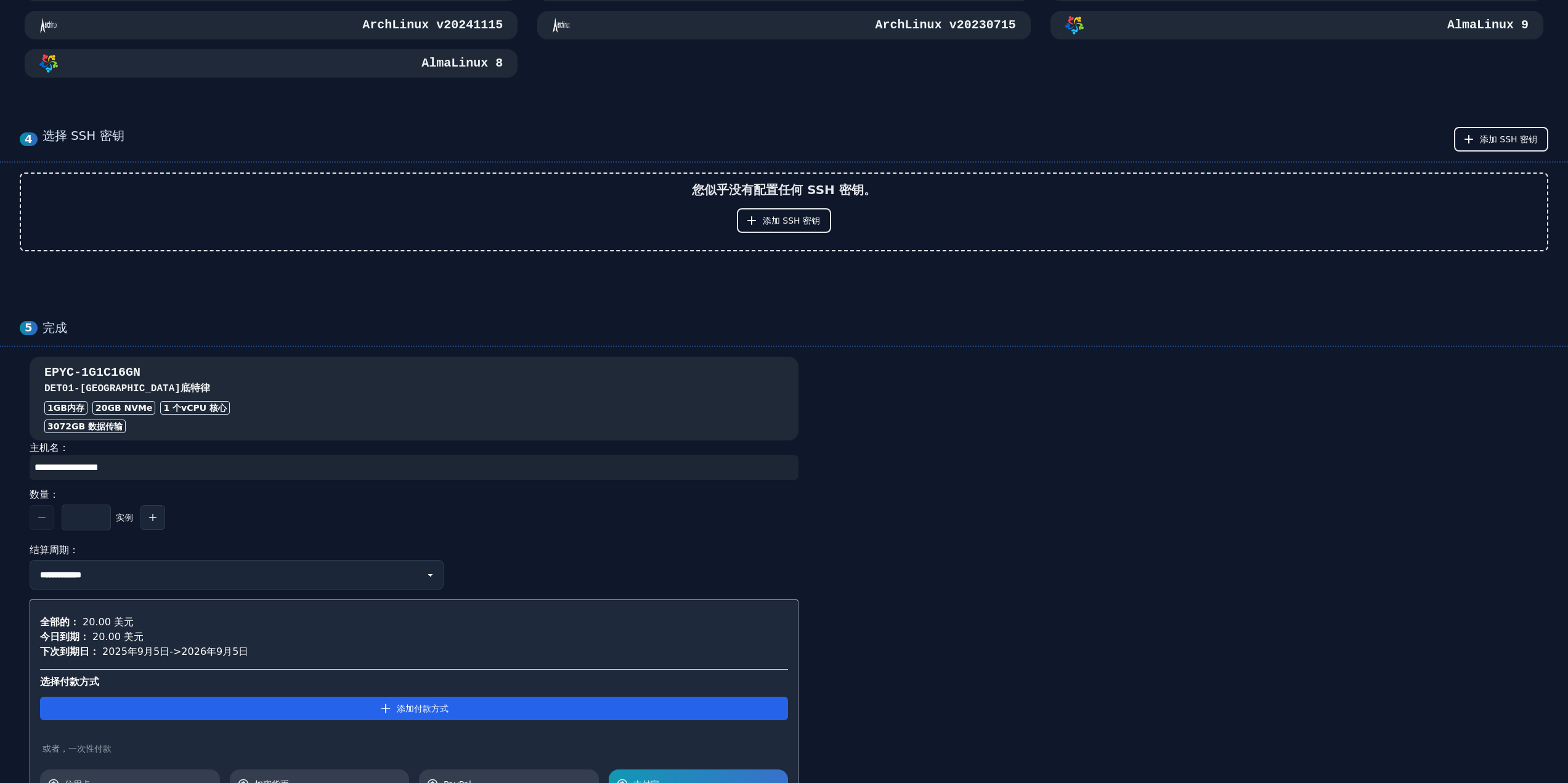
click at [119, 391] on font "[GEOGRAPHIC_DATA]底特律" at bounding box center [145, 389] width 130 height 11
click at [119, 390] on font "[GEOGRAPHIC_DATA]底特律" at bounding box center [145, 389] width 130 height 11
click at [136, 389] on font "[GEOGRAPHIC_DATA]底特律" at bounding box center [145, 389] width 130 height 11
click at [127, 387] on font "[GEOGRAPHIC_DATA]底特律" at bounding box center [145, 389] width 130 height 11
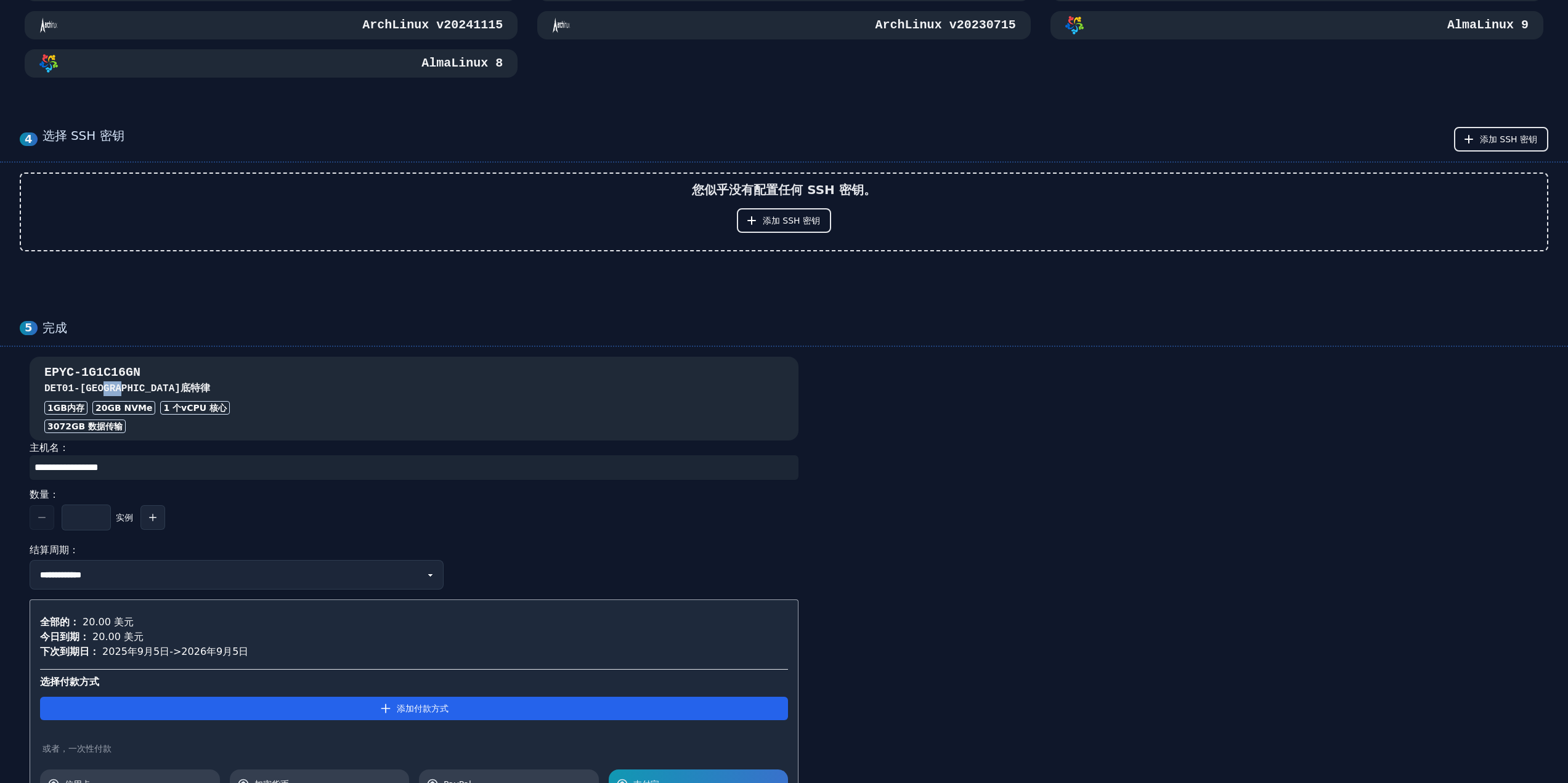
click at [127, 387] on font "[GEOGRAPHIC_DATA]底特律" at bounding box center [145, 389] width 130 height 11
click at [84, 394] on h3 "DET01 - [GEOGRAPHIC_DATA]底特律" at bounding box center [414, 389] width 739 height 14
click at [81, 430] on font "GB 数据传输" at bounding box center [97, 426] width 51 height 10
click at [98, 418] on div "EPYC-1G1C16GN DET01 - 密歇根州底特律 1GB 内存 20 GB NVMe 1 个 vCPU 核心 3072 GB 数据传输" at bounding box center [414, 398] width 769 height 69
drag, startPoint x: 156, startPoint y: 415, endPoint x: 198, endPoint y: 398, distance: 45.3
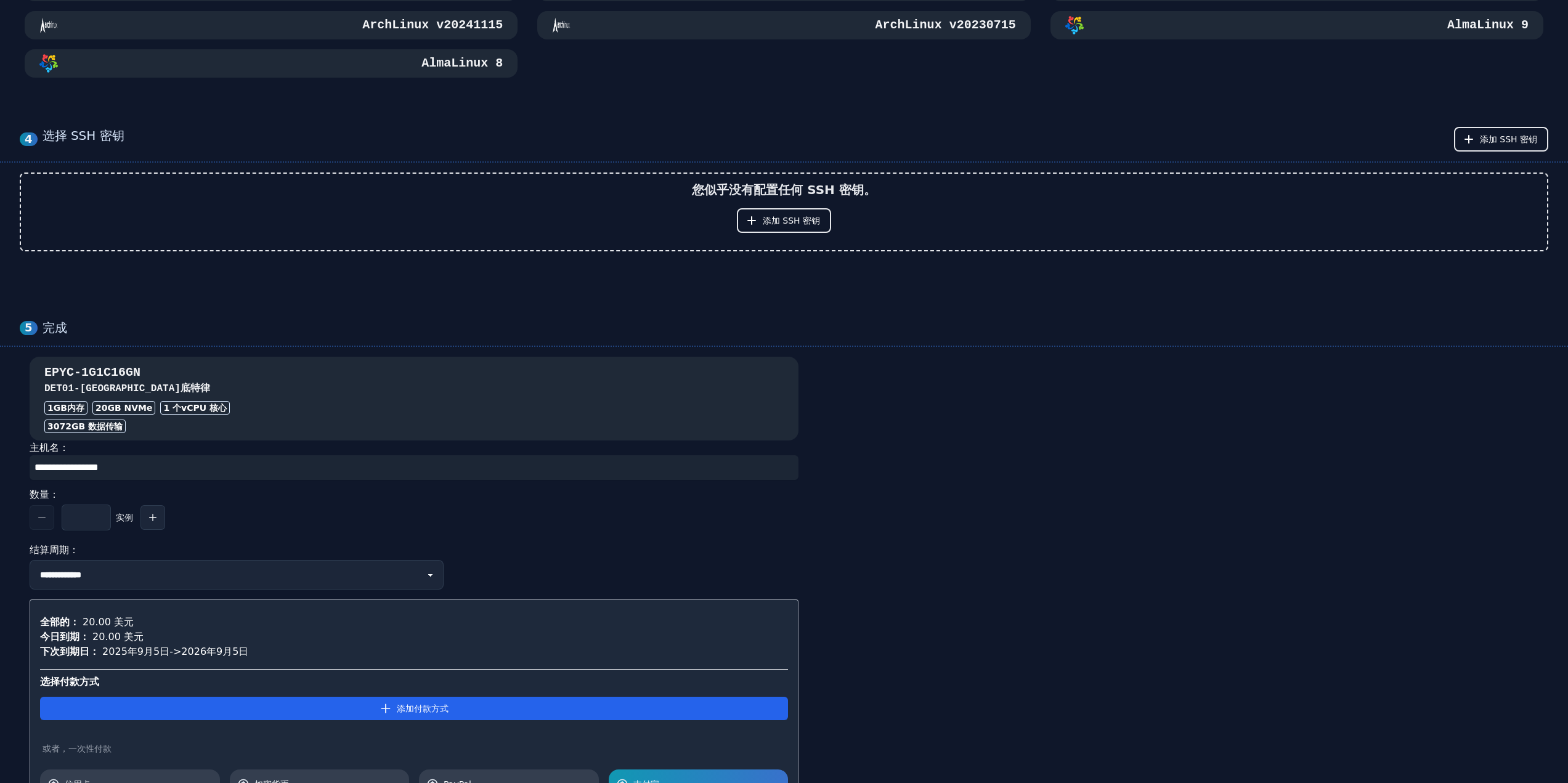
click at [156, 415] on div "EPYC-1G1C16GN DET01 - 密歇根州底特律 1GB 内存 20 GB NVMe 1 个 vCPU 核心 3072 GB 数据传输" at bounding box center [414, 398] width 769 height 69
click at [198, 398] on div "EPYC-1G1C16GN DET01 - 密歇根州底特律 1GB 内存 20 GB NVMe 1 个 vCPU 核心 3072 GB 数据传输" at bounding box center [414, 398] width 769 height 69
click at [173, 404] on font "1 个" at bounding box center [172, 408] width 18 height 10
drag, startPoint x: 147, startPoint y: 409, endPoint x: 128, endPoint y: 407, distance: 19.1
click at [146, 409] on font "GB NVMe" at bounding box center [130, 408] width 45 height 10
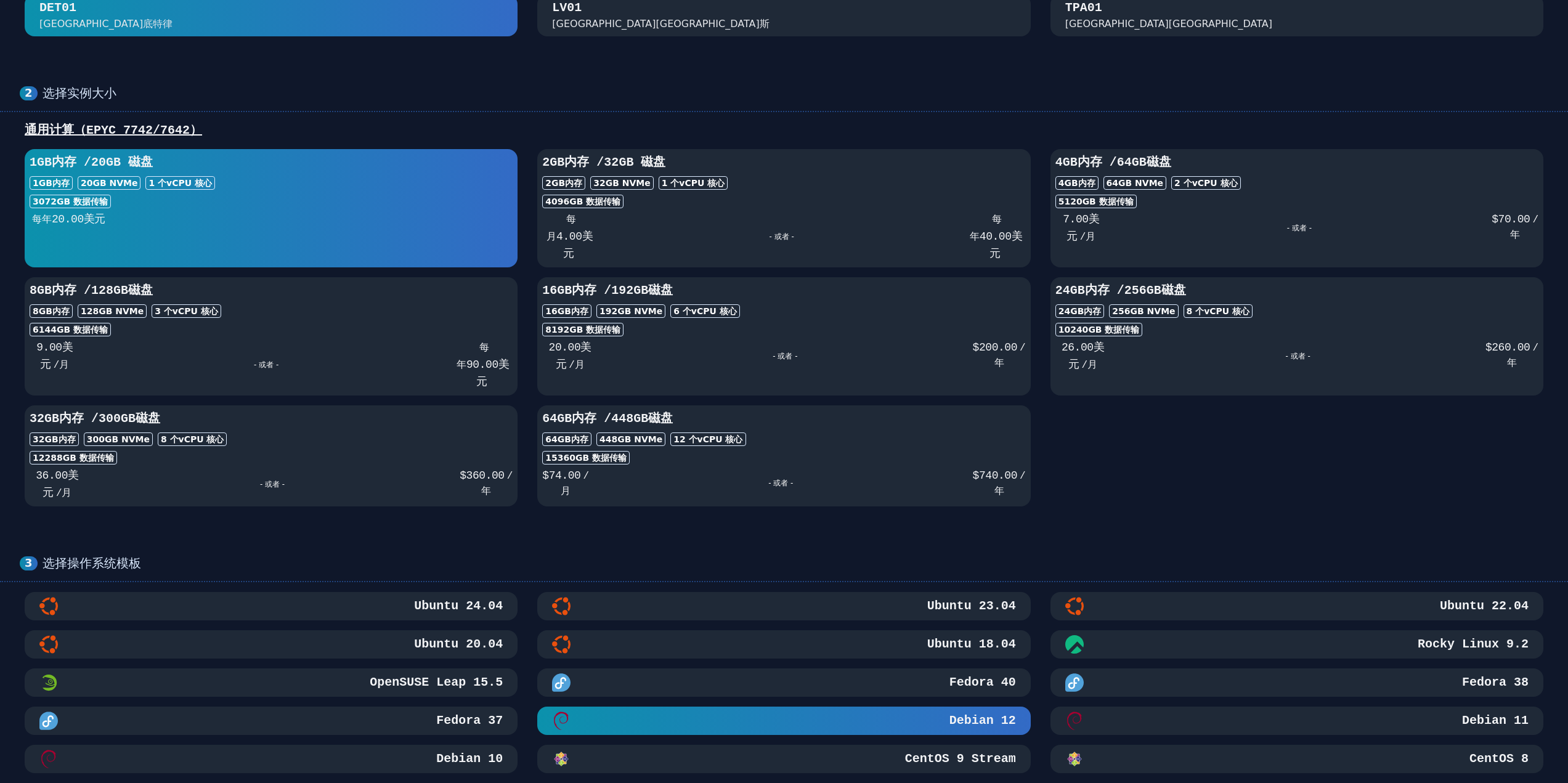
scroll to position [0, 0]
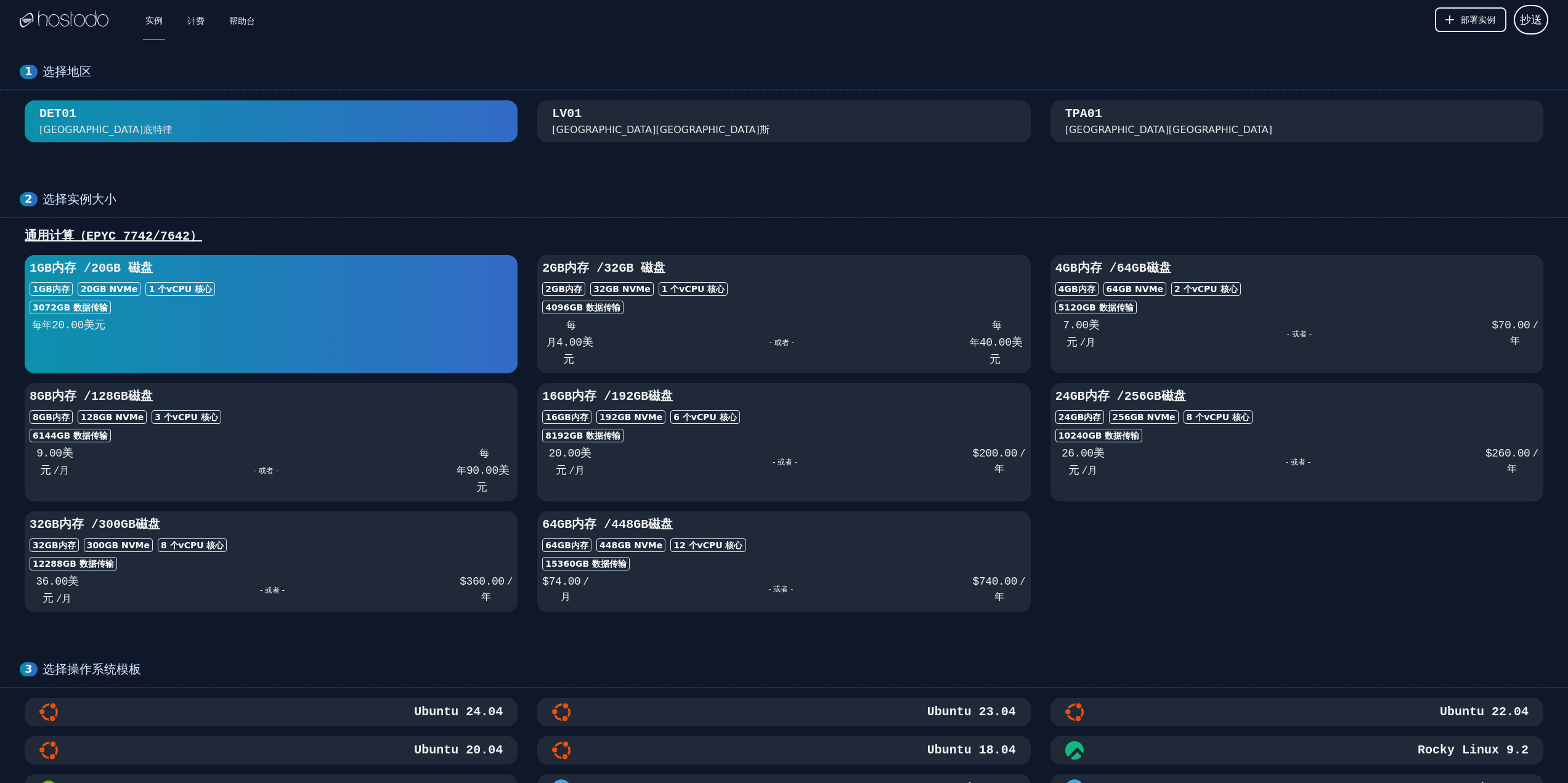
click at [76, 33] on div at bounding box center [64, 20] width 89 height 40
click at [69, 27] on img at bounding box center [64, 20] width 89 height 19
click at [64, 22] on img at bounding box center [64, 20] width 89 height 19
drag, startPoint x: 67, startPoint y: 19, endPoint x: 86, endPoint y: 20, distance: 19.0
click at [68, 19] on img at bounding box center [64, 20] width 89 height 19
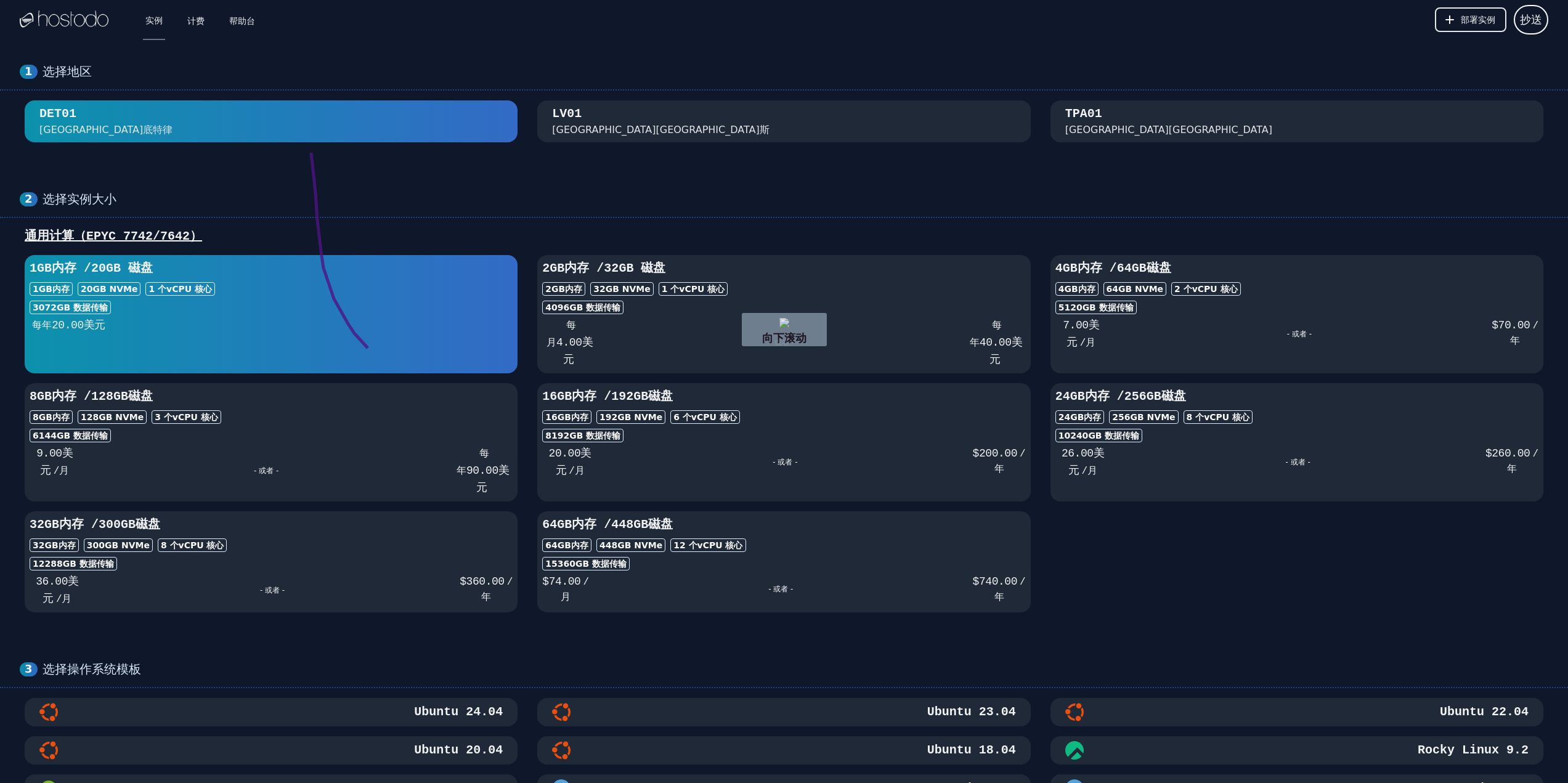
drag, startPoint x: 311, startPoint y: 153, endPoint x: 416, endPoint y: 365, distance: 236.6
